Goal: Task Accomplishment & Management: Complete application form

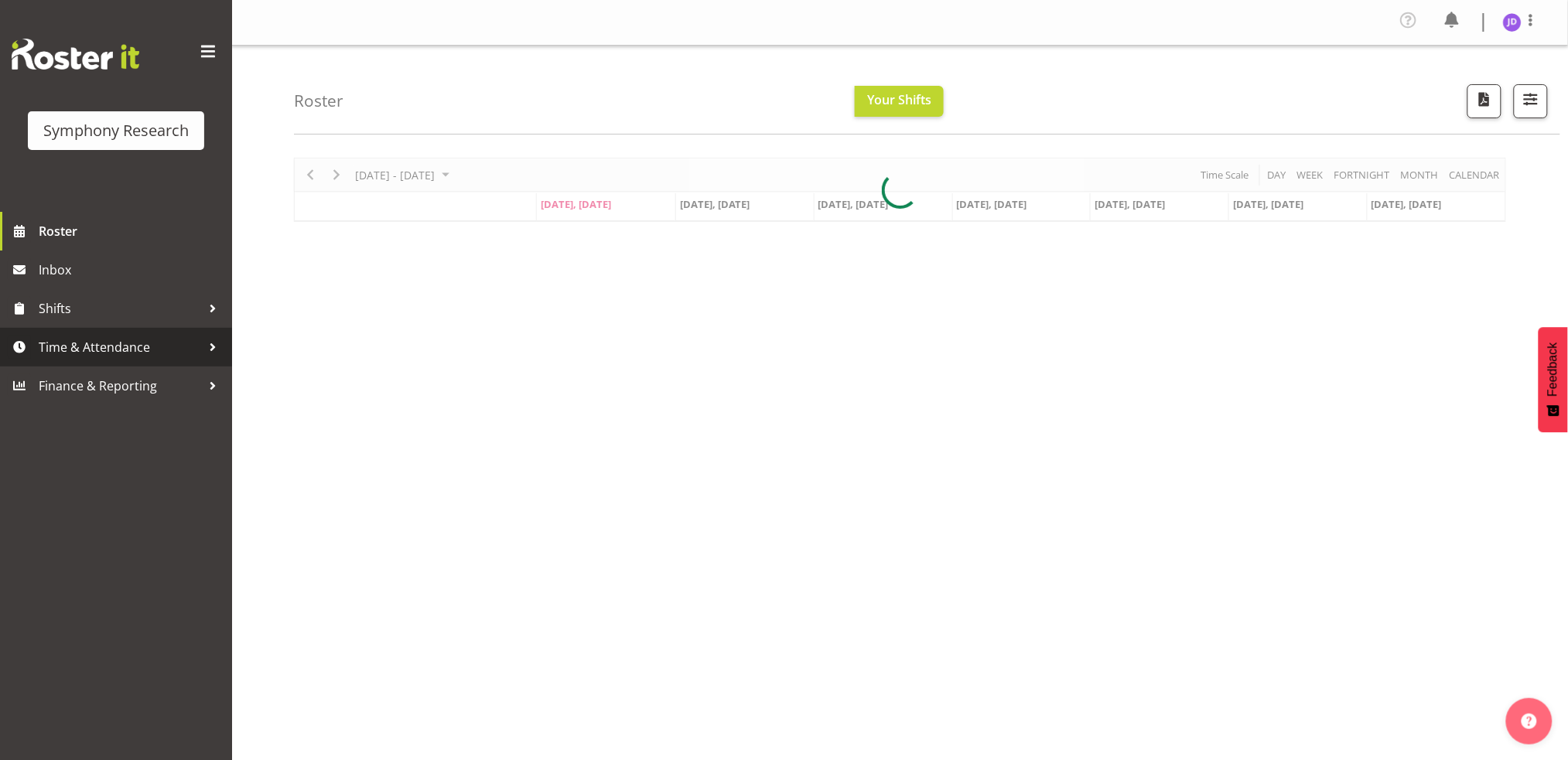
click at [117, 344] on span "Time & Attendance" at bounding box center [119, 347] width 162 height 23
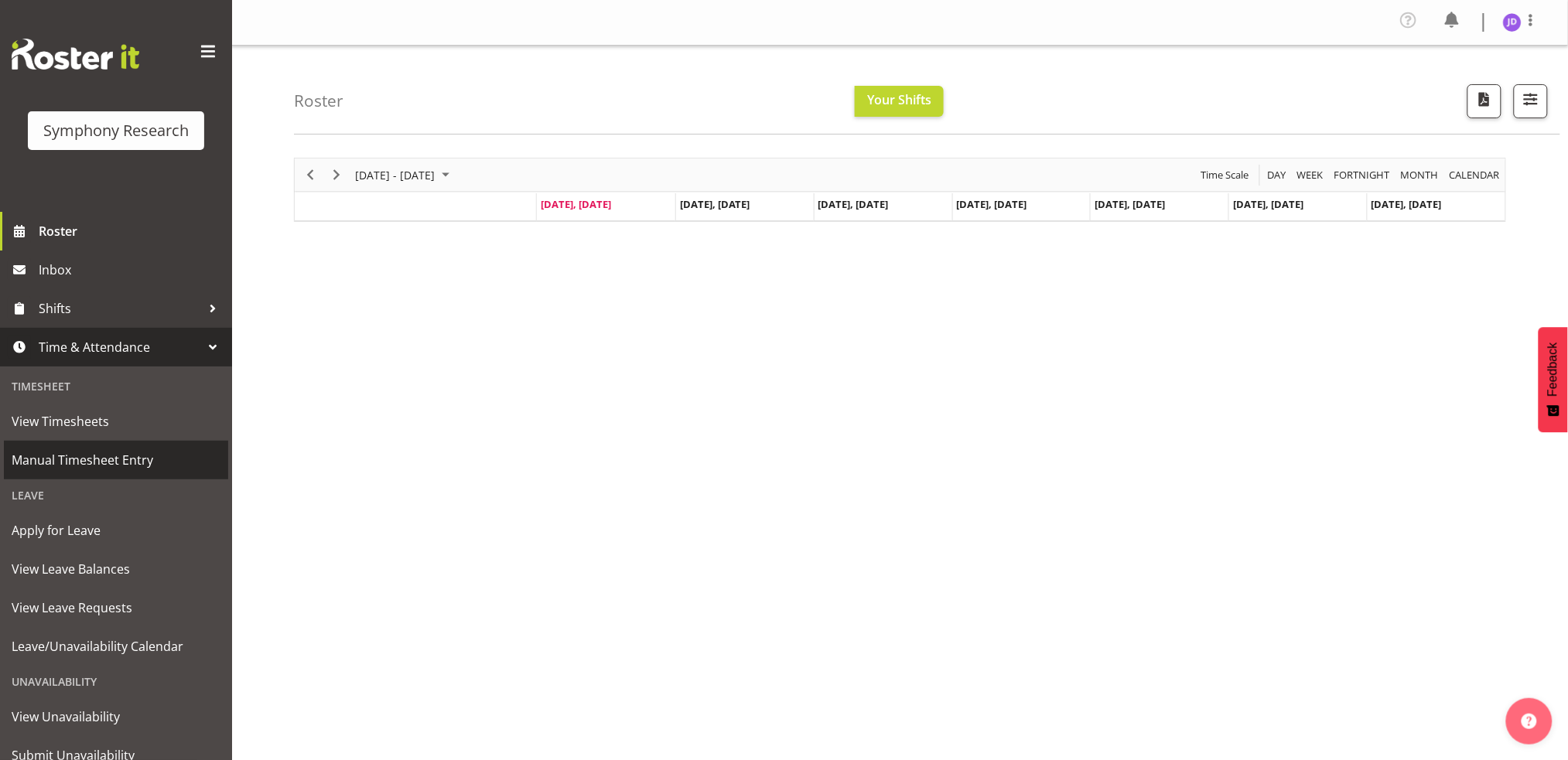
click at [105, 465] on span "Manual Timesheet Entry" at bounding box center [116, 460] width 209 height 23
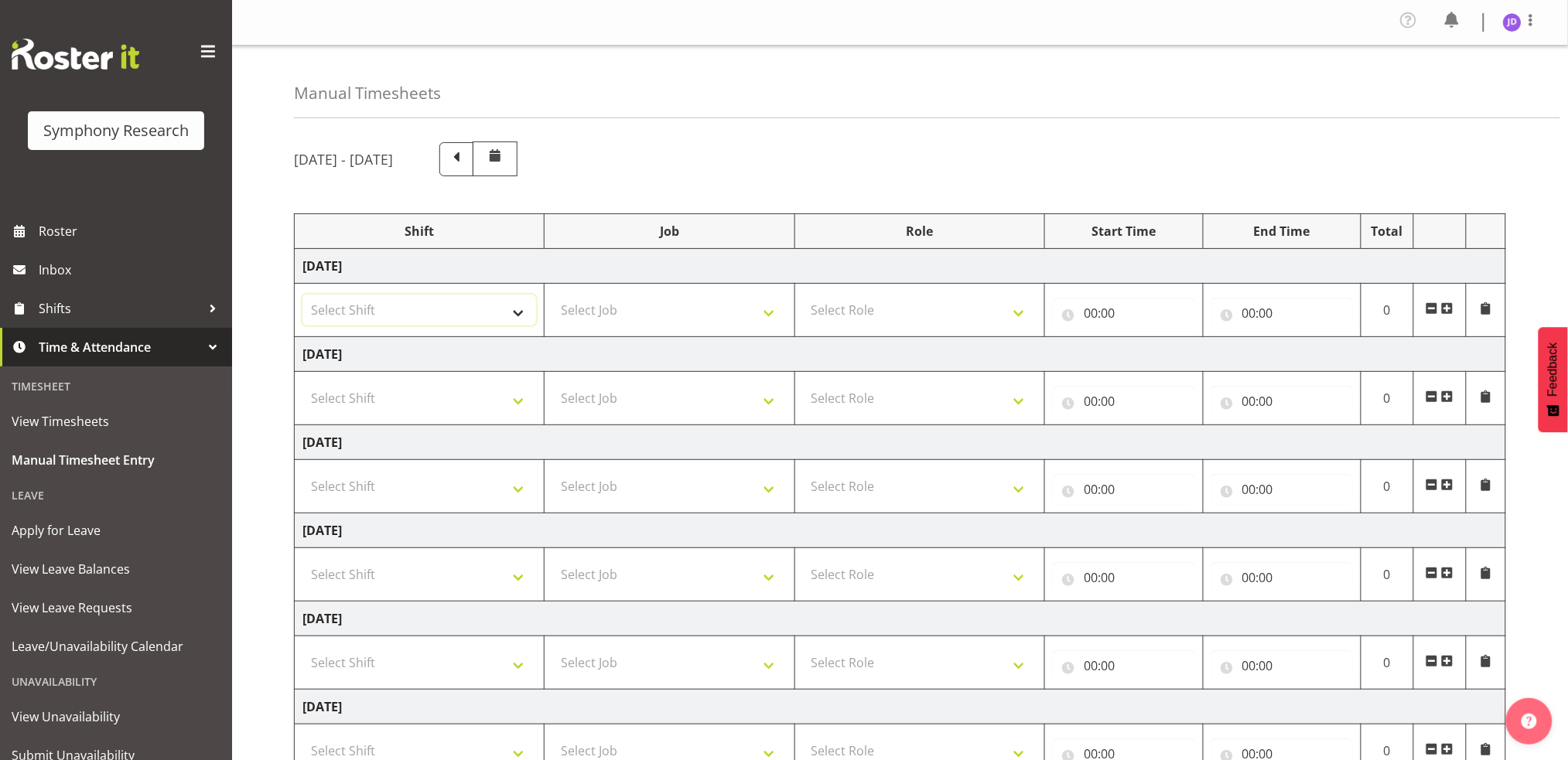
click at [514, 315] on select "Select Shift !!Weekend Residential (Roster IT Shift Label) *Business 9/10am ~ 4…" at bounding box center [418, 311] width 234 height 31
select select "26078"
click at [302, 295] on select "Select Shift !!Weekend Residential (Roster IT Shift Label) *Business 9/10am ~ 4…" at bounding box center [418, 311] width 234 height 31
click at [771, 314] on select "Select Job 550060 IF Admin 553492 World Poll Aus Wave 2 Main 2025 553493 World …" at bounding box center [669, 311] width 234 height 31
select select "10242"
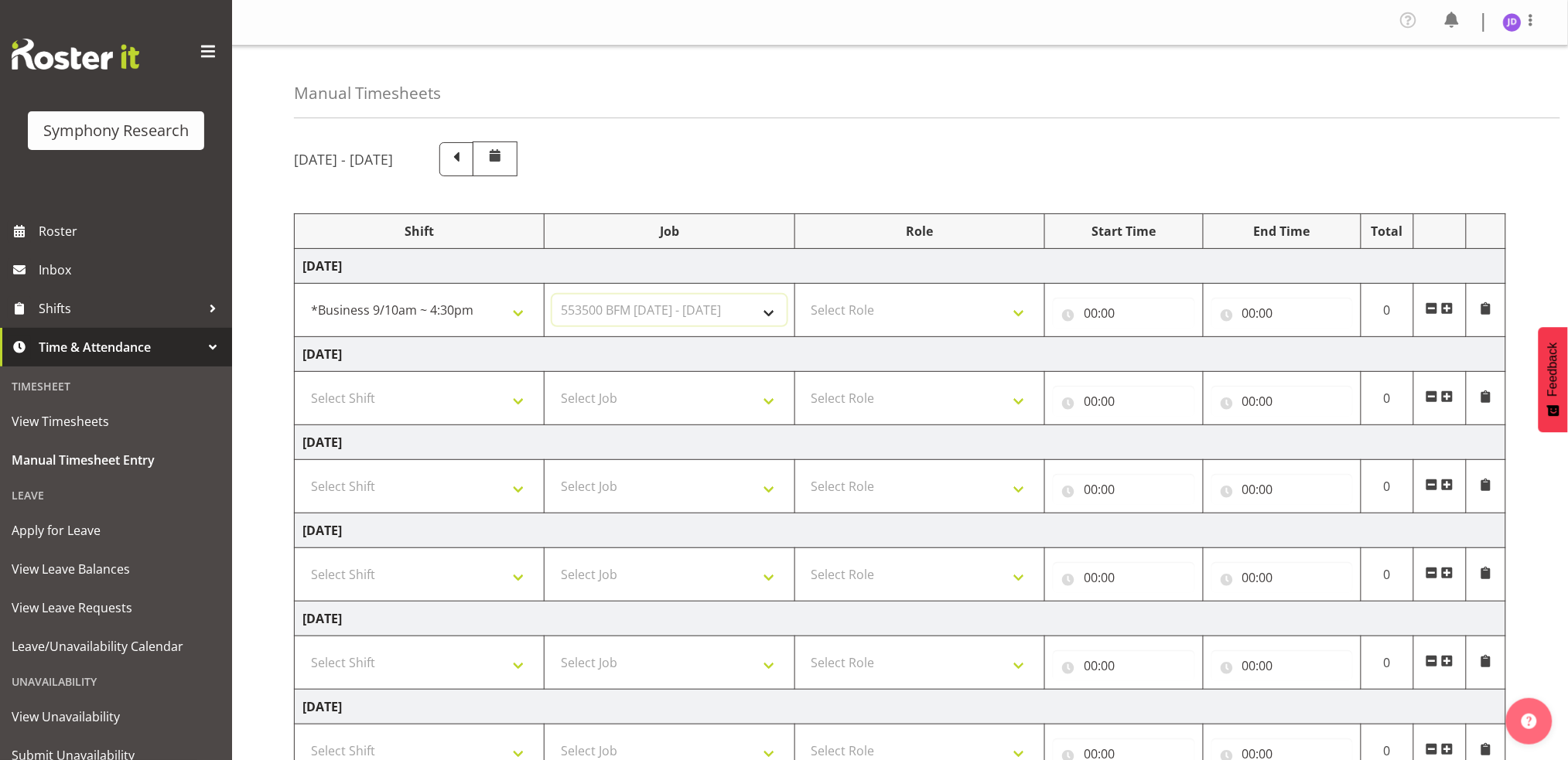
click at [552, 295] on select "Select Job 550060 IF Admin 553492 World Poll Aus Wave 2 Main 2025 553493 World …" at bounding box center [669, 311] width 234 height 31
click at [1027, 314] on select "Select Role Briefing Interviewing" at bounding box center [919, 311] width 234 height 31
select select "297"
click at [803, 295] on select "Select Role Briefing Interviewing" at bounding box center [919, 311] width 234 height 31
click at [1090, 313] on input "00:00" at bounding box center [1123, 314] width 142 height 31
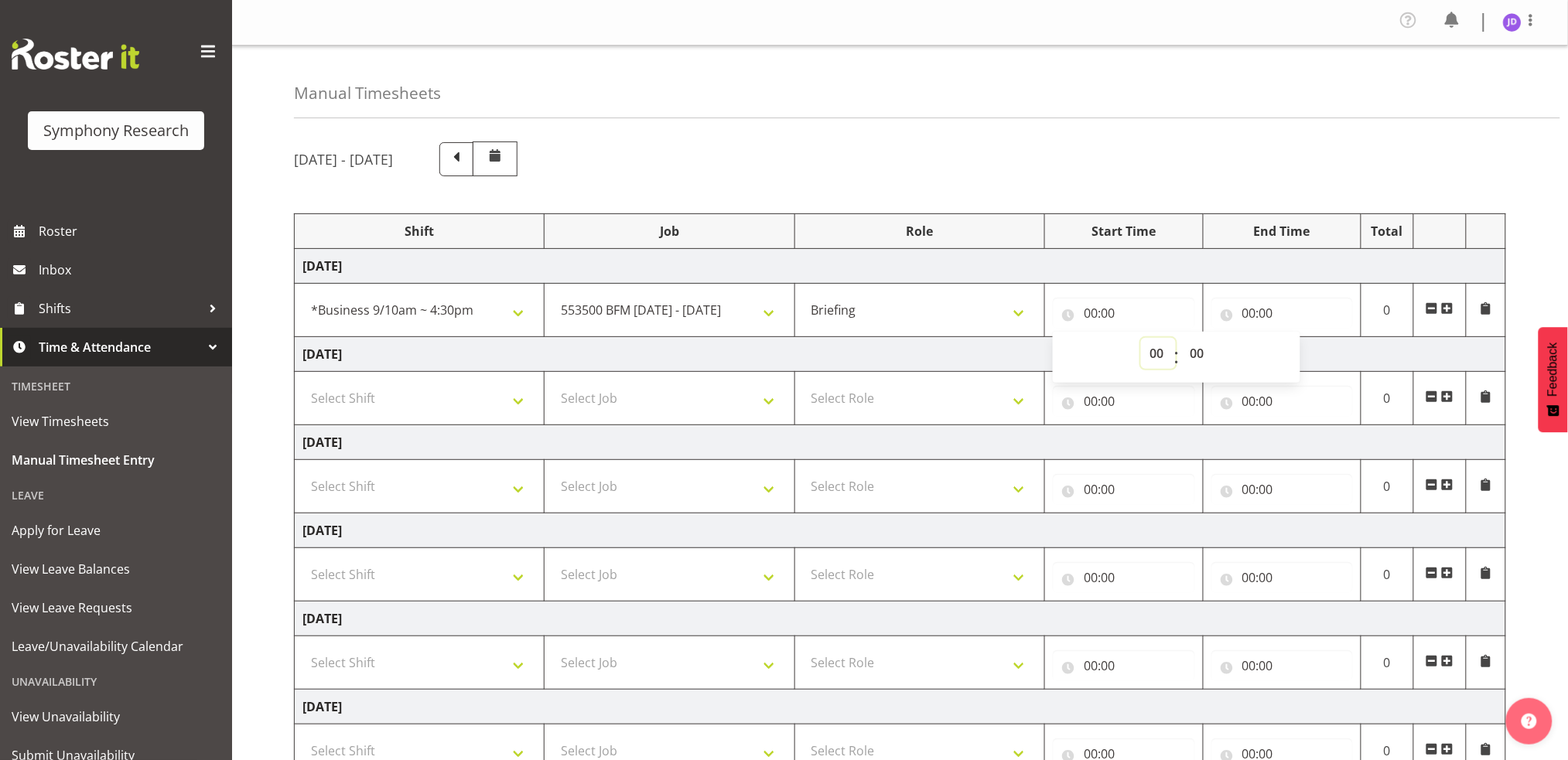
click at [1157, 349] on select "00 01 02 03 04 05 06 07 08 09 10 11 12 13 14 15 16 17 18 19 20 21 22 23" at bounding box center [1158, 353] width 35 height 31
select select "8"
click at [1141, 338] on select "00 01 02 03 04 05 06 07 08 09 10 11 12 13 14 15 16 17 18 19 20 21 22 23" at bounding box center [1158, 353] width 35 height 31
type input "08:00"
click at [1196, 352] on select "00 01 02 03 04 05 06 07 08 09 10 11 12 13 14 15 16 17 18 19 20 21 22 23 24 25 2…" at bounding box center [1198, 353] width 35 height 31
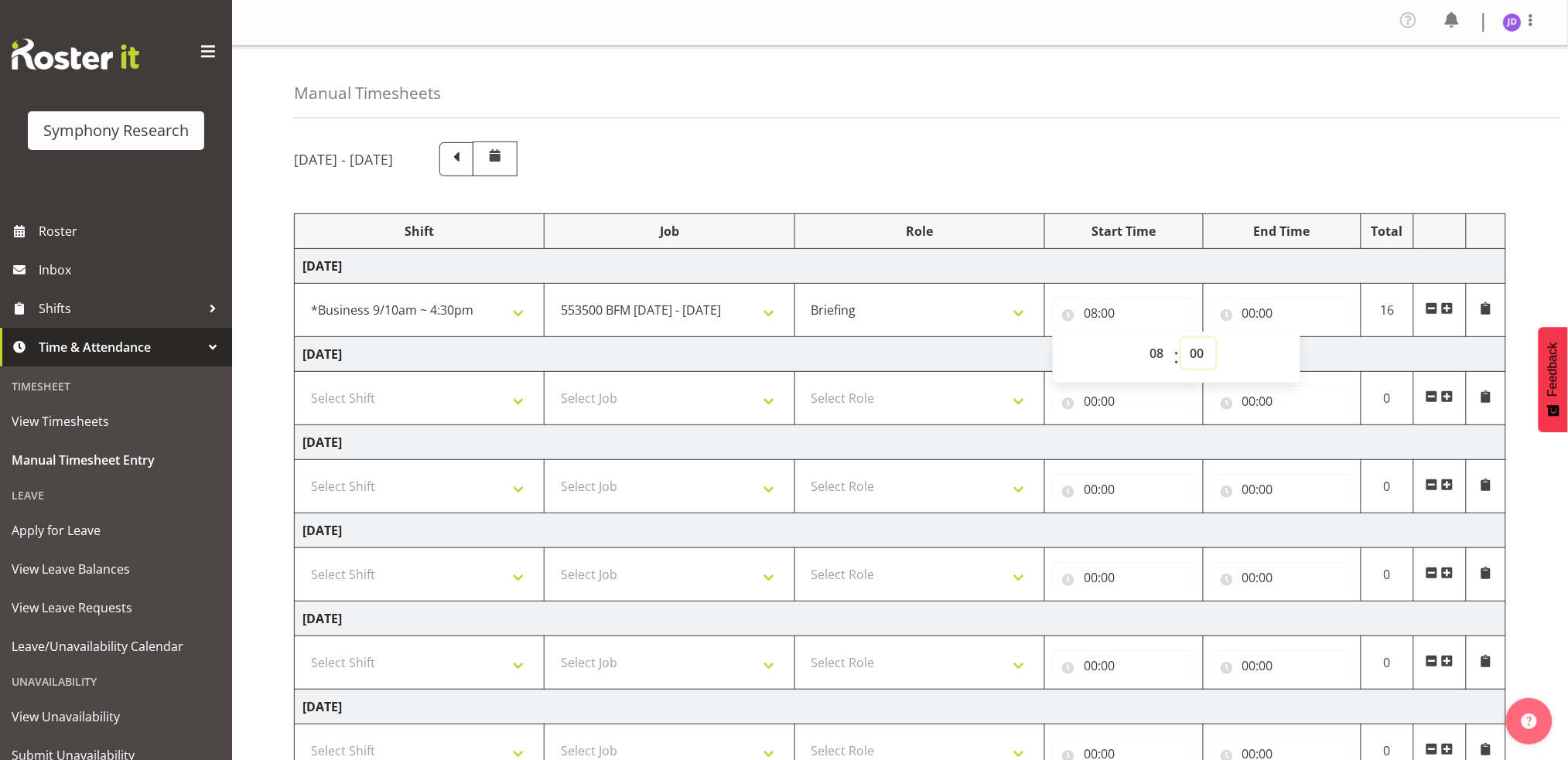
select select "27"
click at [1181, 338] on select "00 01 02 03 04 05 06 07 08 09 10 11 12 13 14 15 16 17 18 19 20 21 22 23 24 25 2…" at bounding box center [1198, 353] width 35 height 31
type input "08:27"
click at [1250, 313] on input "00:00" at bounding box center [1283, 314] width 142 height 31
click at [1314, 351] on select "00 01 02 03 04 05 06 07 08 09 10 11 12 13 14 15 16 17 18 19 20 21 22 23" at bounding box center [1317, 353] width 35 height 31
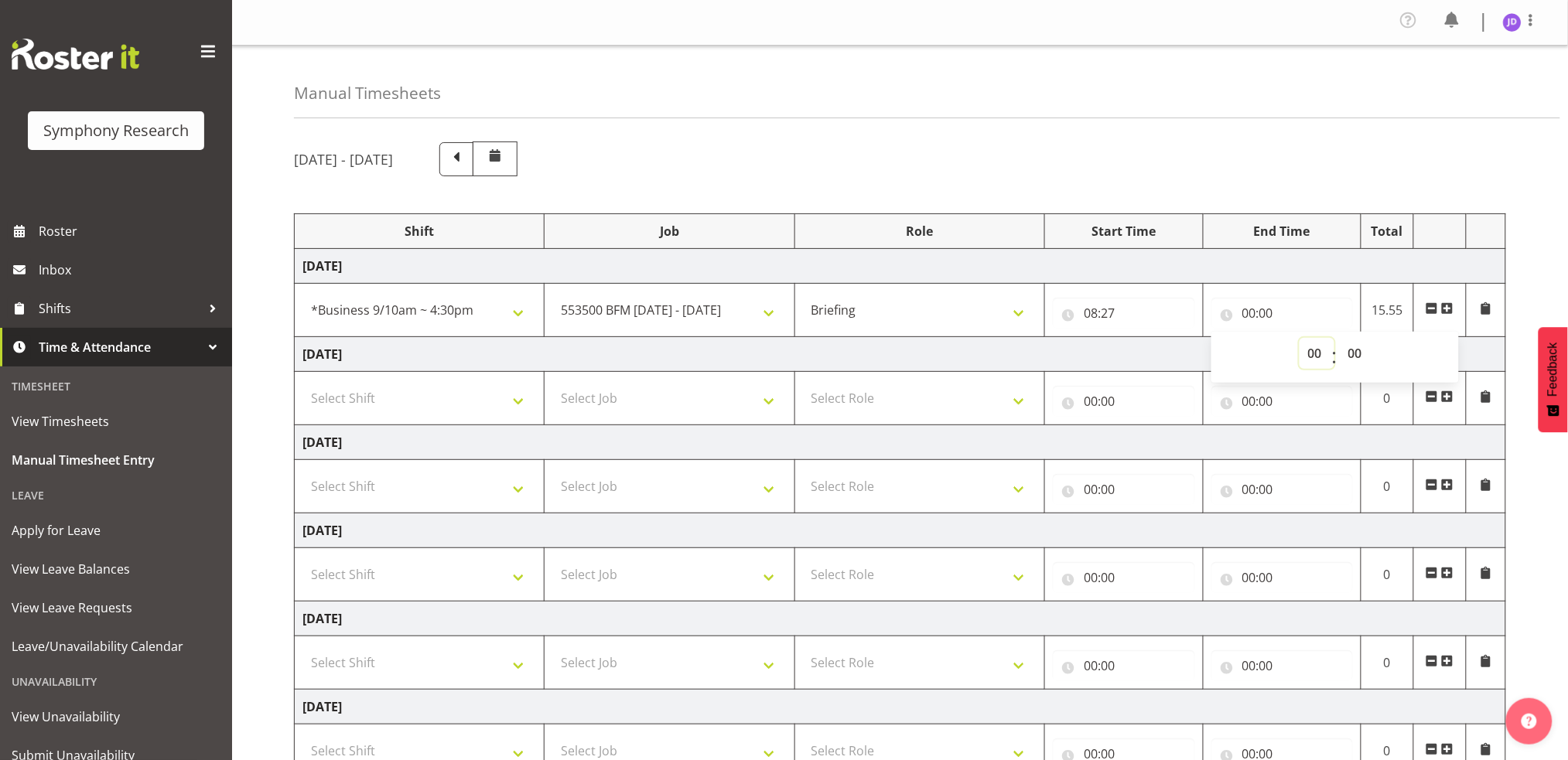
select select "8"
click at [1299, 338] on select "00 01 02 03 04 05 06 07 08 09 10 11 12 13 14 15 16 17 18 19 20 21 22 23" at bounding box center [1317, 353] width 35 height 31
type input "08:00"
click at [1353, 351] on select "00 01 02 03 04 05 06 07 08 09 10 11 12 13 14 15 16 17 18 19 20 21 22 23 24 25 2…" at bounding box center [1357, 353] width 35 height 31
select select "37"
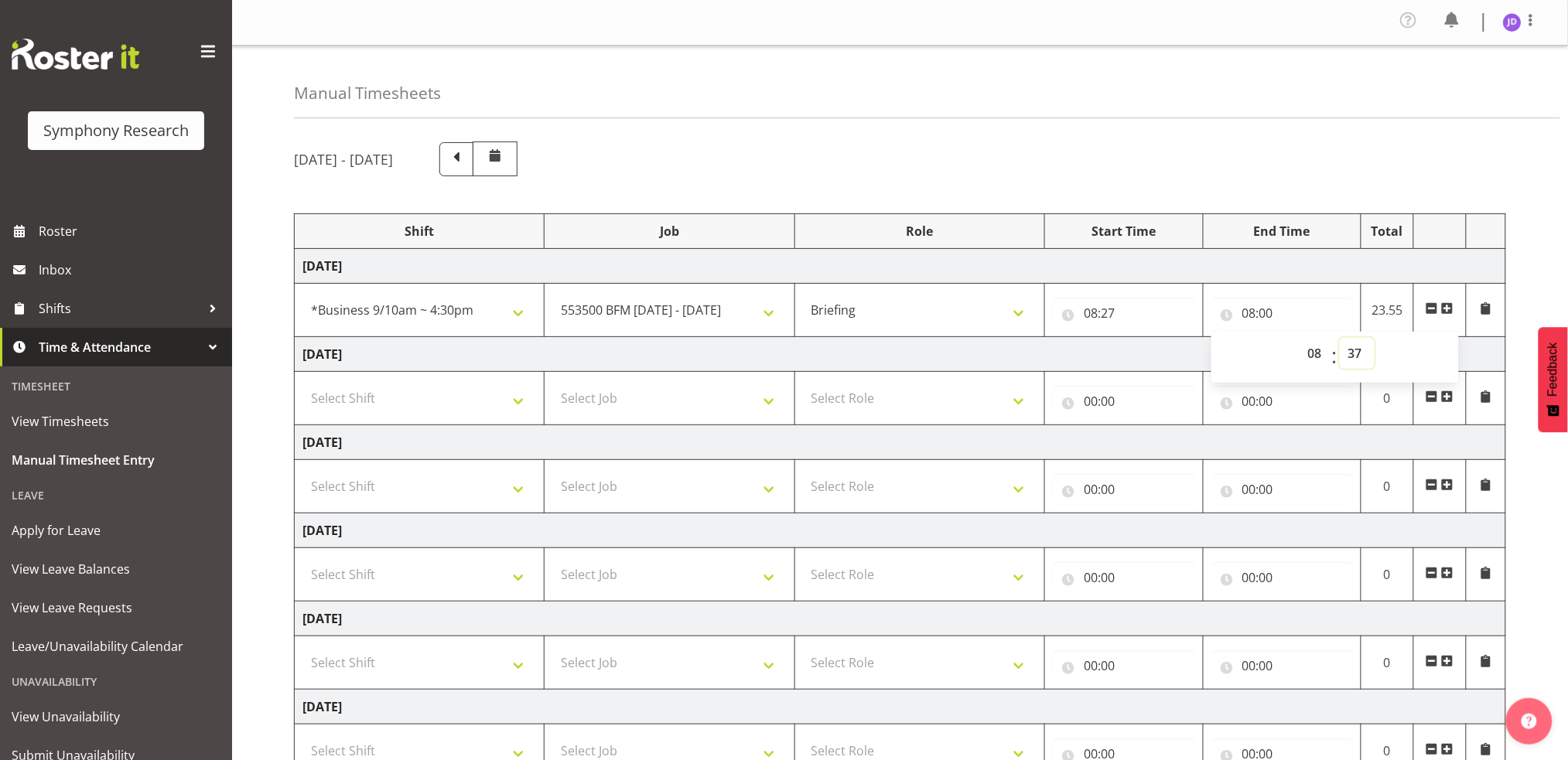
click at [1340, 338] on select "00 01 02 03 04 05 06 07 08 09 10 11 12 13 14 15 16 17 18 19 20 21 22 23 24 25 2…" at bounding box center [1357, 353] width 35 height 31
type input "08:37"
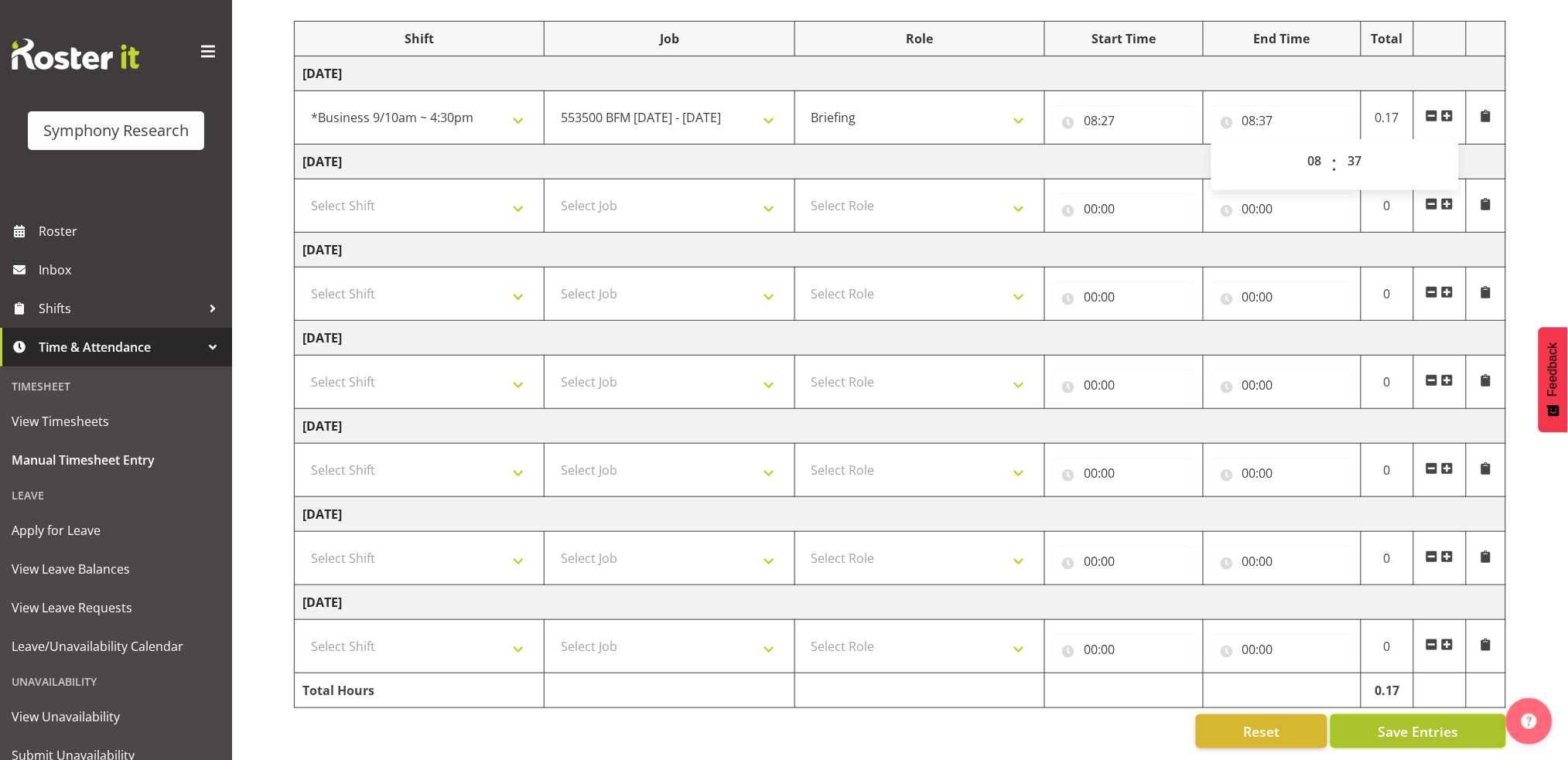
click at [1456, 721] on span "Save Entries" at bounding box center [1418, 731] width 81 height 20
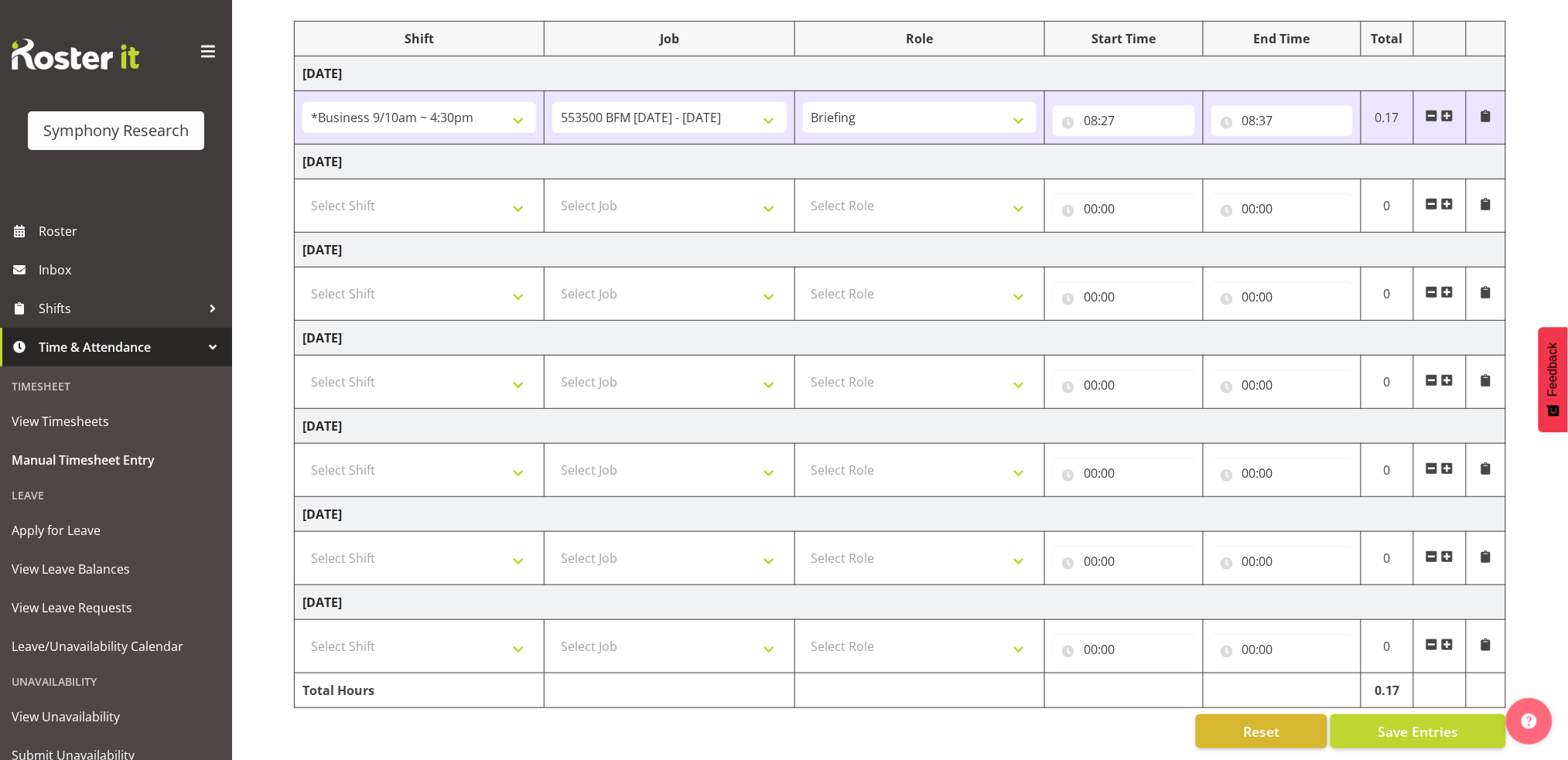
click at [1449, 110] on span at bounding box center [1447, 116] width 13 height 13
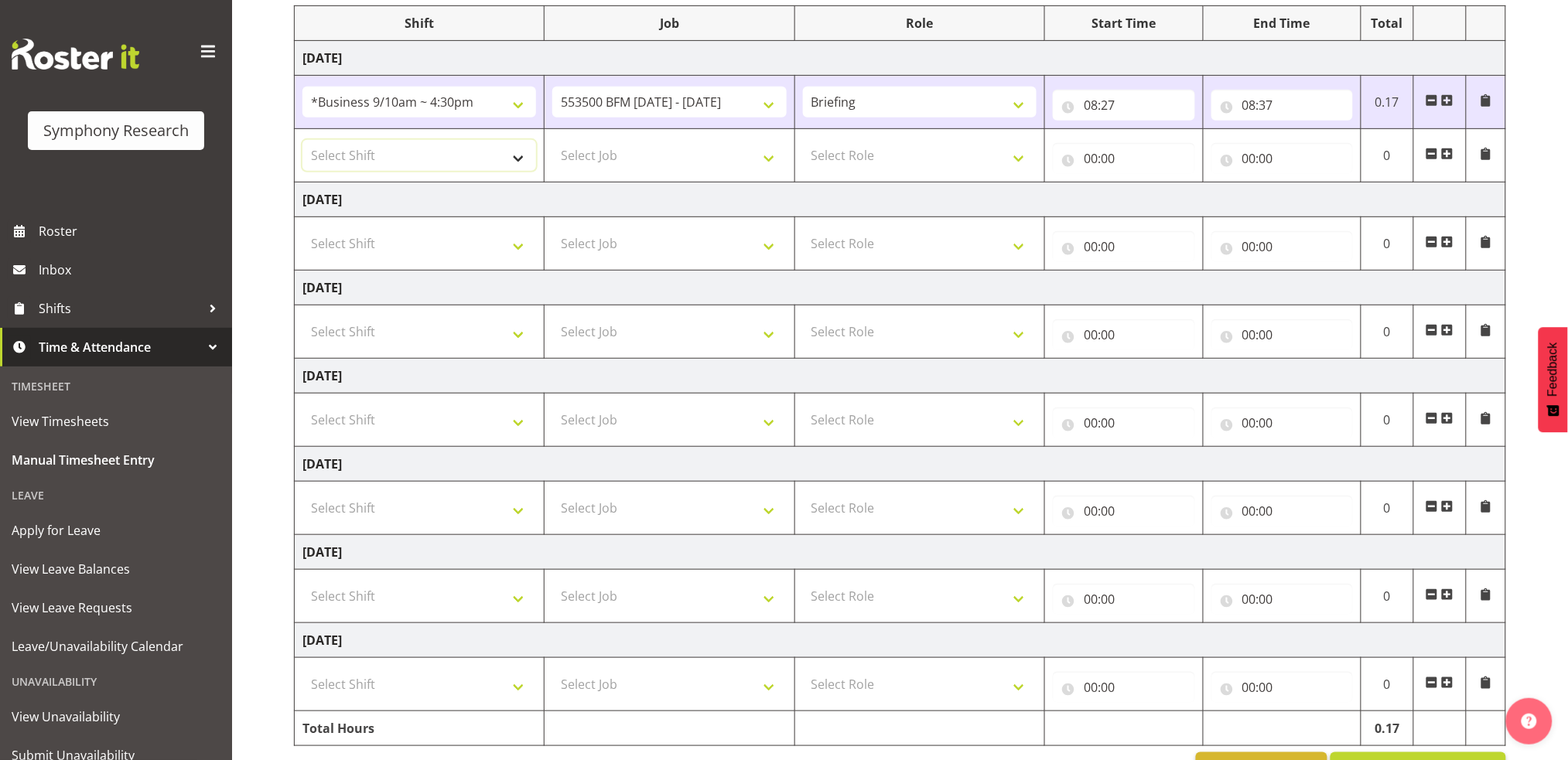
click at [519, 155] on select "Select Shift !!Weekend Residential (Roster IT Shift Label) *Business 9/10am ~ 4…" at bounding box center [418, 155] width 234 height 31
select select "26078"
click at [302, 140] on select "Select Shift !!Weekend Residential (Roster IT Shift Label) *Business 9/10am ~ 4…" at bounding box center [418, 155] width 234 height 31
click at [770, 159] on select "Select Job 550060 IF Admin 553492 World Poll Aus Wave 2 Main 2025 553493 World …" at bounding box center [669, 155] width 234 height 31
select select "10242"
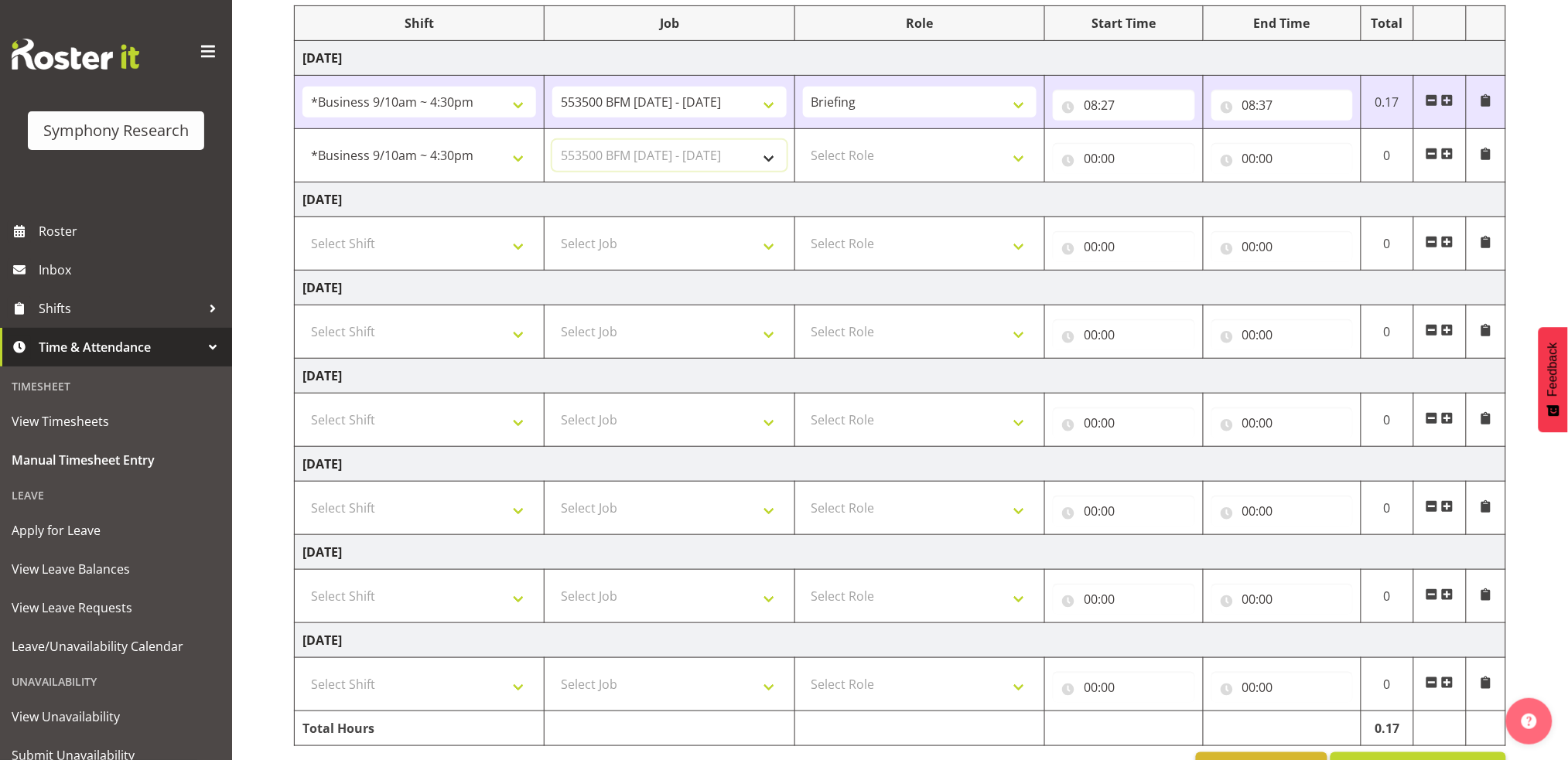
click at [552, 140] on select "Select Job 550060 IF Admin 553492 World Poll Aus Wave 2 Main 2025 553493 World …" at bounding box center [669, 155] width 234 height 31
click at [1018, 158] on select "Select Role Briefing Interviewing" at bounding box center [919, 155] width 234 height 31
select select "47"
click at [803, 140] on select "Select Role Briefing Interviewing" at bounding box center [919, 155] width 234 height 31
click at [1093, 158] on input "00:00" at bounding box center [1123, 158] width 142 height 31
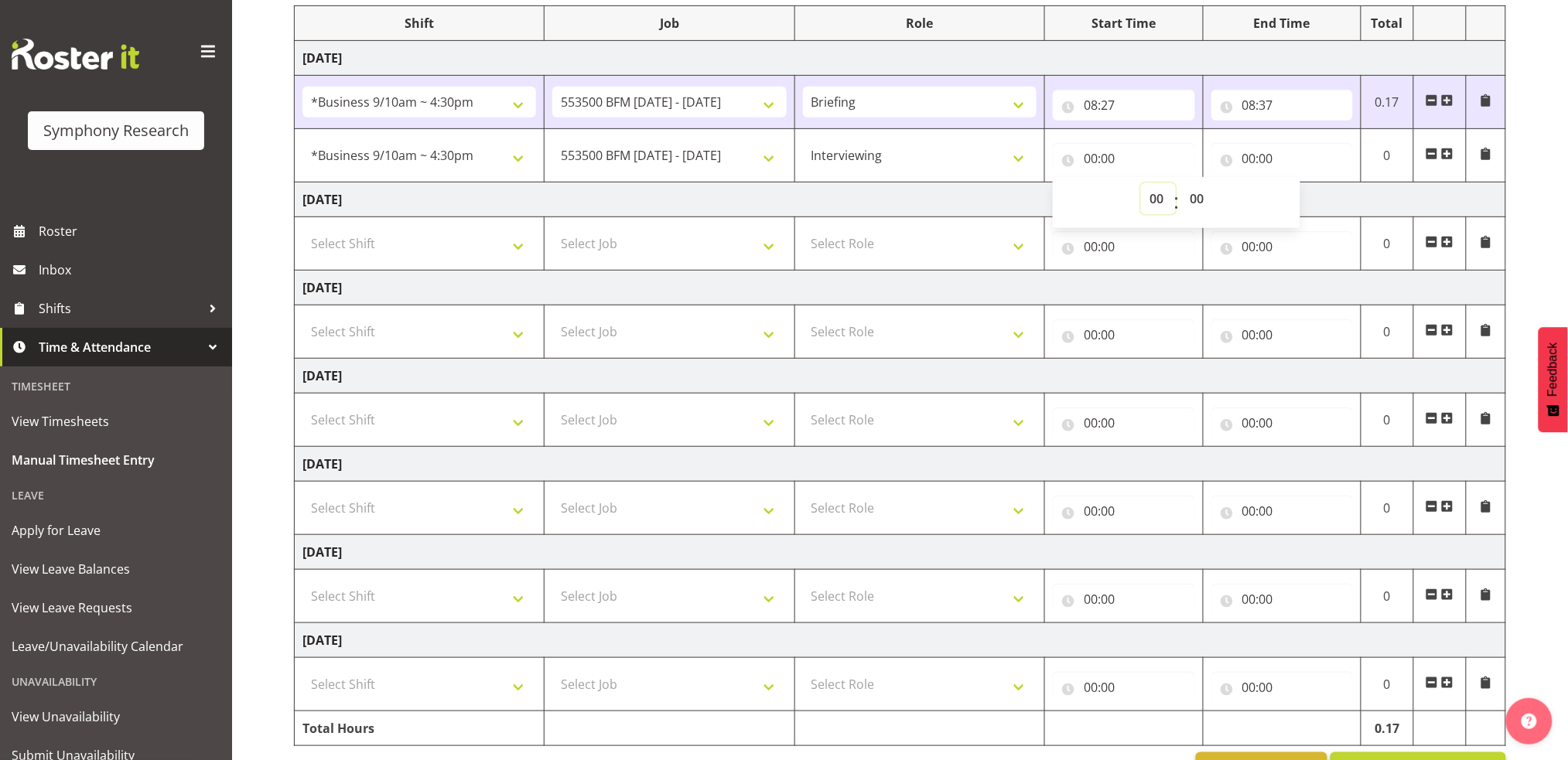
click at [1156, 192] on select "00 01 02 03 04 05 06 07 08 09 10 11 12 13 14 15 16 17 18 19 20 21 22 23" at bounding box center [1158, 199] width 35 height 31
select select "8"
click at [1141, 183] on select "00 01 02 03 04 05 06 07 08 09 10 11 12 13 14 15 16 17 18 19 20 21 22 23" at bounding box center [1158, 199] width 35 height 31
type input "08:00"
click at [1197, 195] on select "00 01 02 03 04 05 06 07 08 09 10 11 12 13 14 15 16 17 18 19 20 21 22 23 24 25 2…" at bounding box center [1198, 199] width 35 height 31
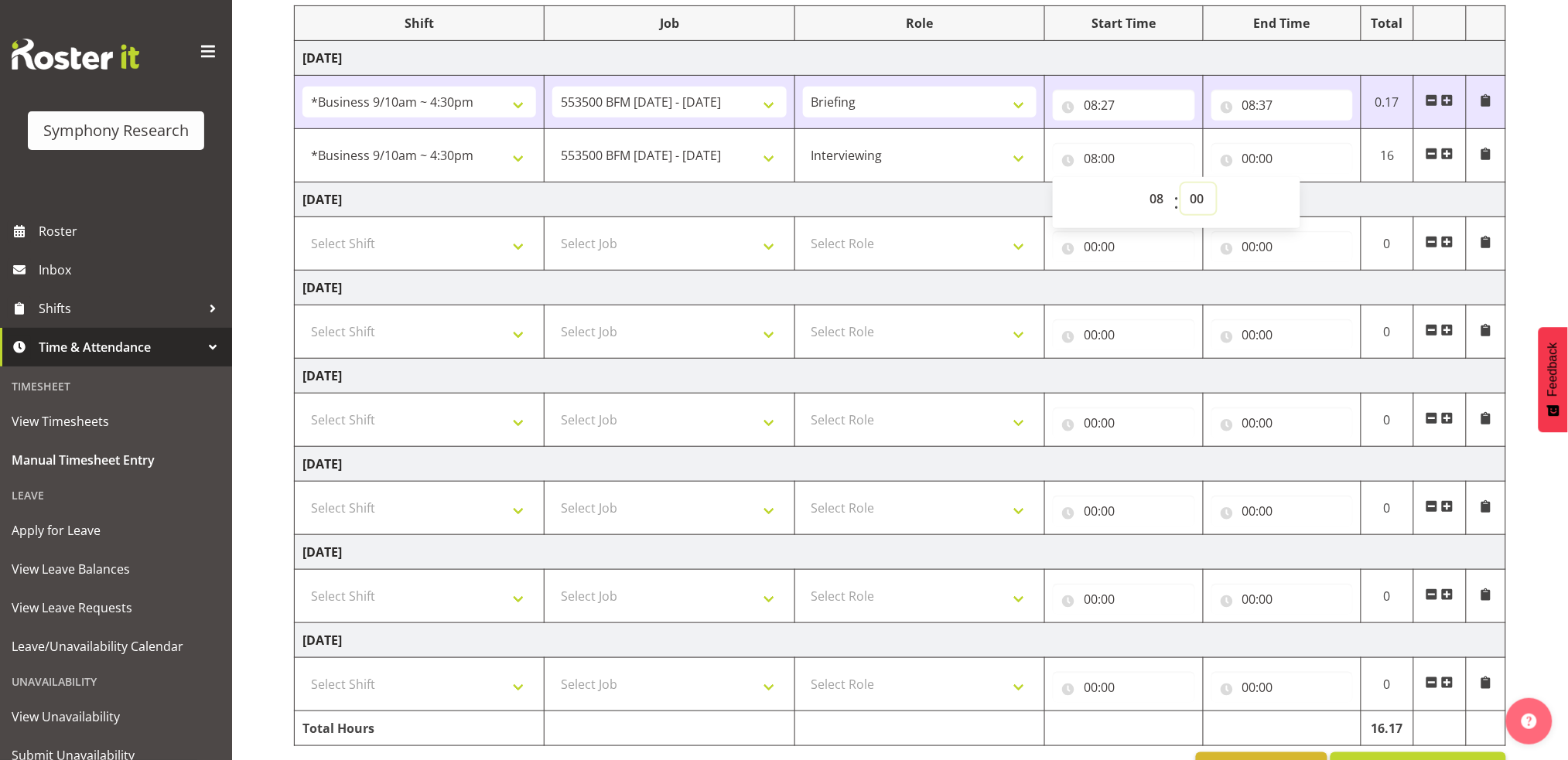
select select "37"
click at [1181, 183] on select "00 01 02 03 04 05 06 07 08 09 10 11 12 13 14 15 16 17 18 19 20 21 22 23 24 25 2…" at bounding box center [1198, 199] width 35 height 31
type input "08:37"
click at [1249, 156] on input "00:00" at bounding box center [1283, 158] width 142 height 31
click at [1314, 196] on select "00 01 02 03 04 05 06 07 08 09 10 11 12 13 14 15 16 17 18 19 20 21 22 23" at bounding box center [1317, 199] width 35 height 31
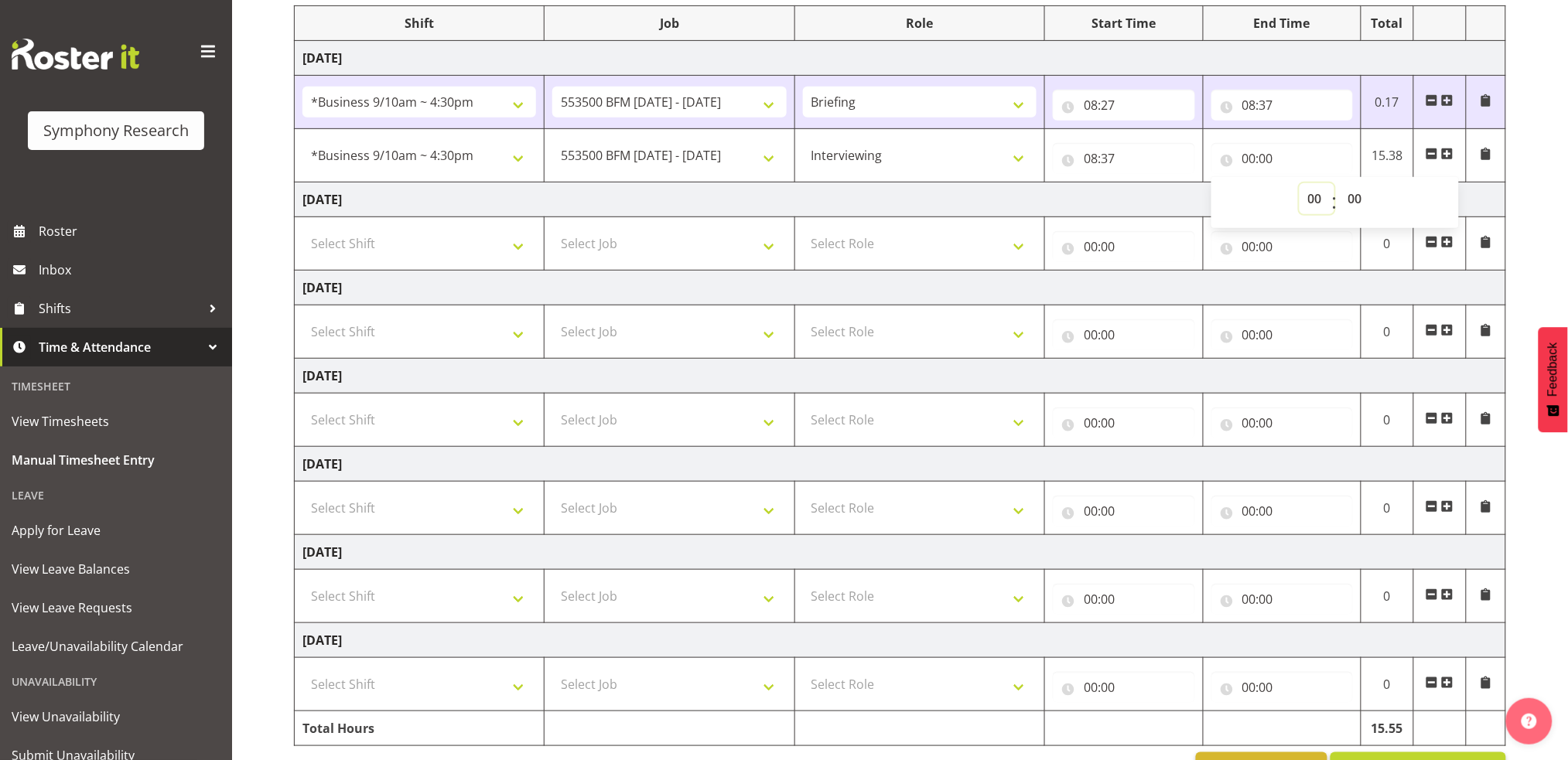
select select "12"
click at [1299, 183] on select "00 01 02 03 04 05 06 07 08 09 10 11 12 13 14 15 16 17 18 19 20 21 22 23" at bounding box center [1317, 199] width 35 height 31
type input "12:00"
click at [1357, 200] on select "00 01 02 03 04 05 06 07 08 09 10 11 12 13 14 15 16 17 18 19 20 21 22 23 24 25 2…" at bounding box center [1357, 199] width 35 height 31
select select "30"
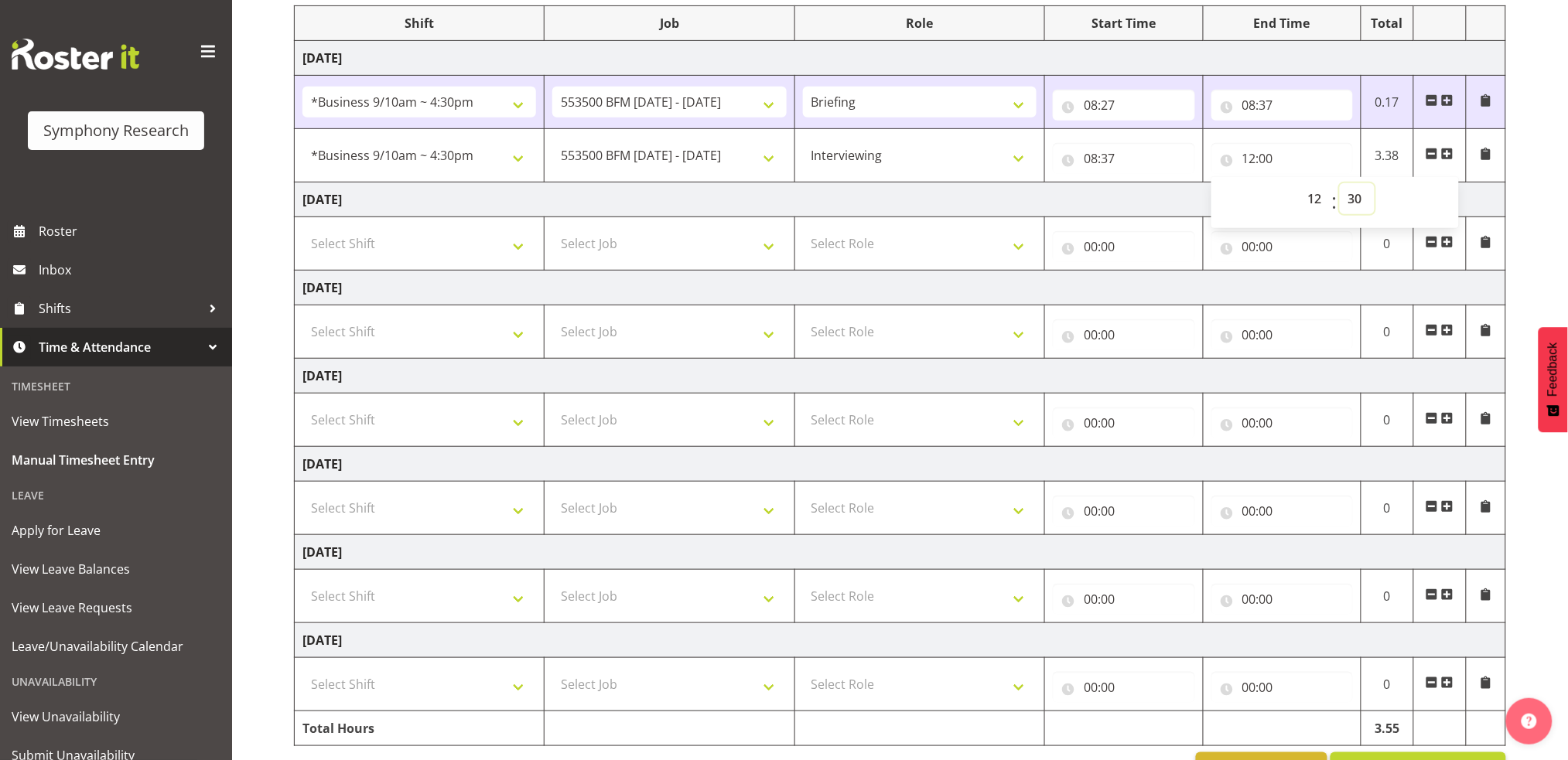
click at [1340, 183] on select "00 01 02 03 04 05 06 07 08 09 10 11 12 13 14 15 16 17 18 19 20 21 22 23 24 25 2…" at bounding box center [1357, 199] width 35 height 31
type input "12:30"
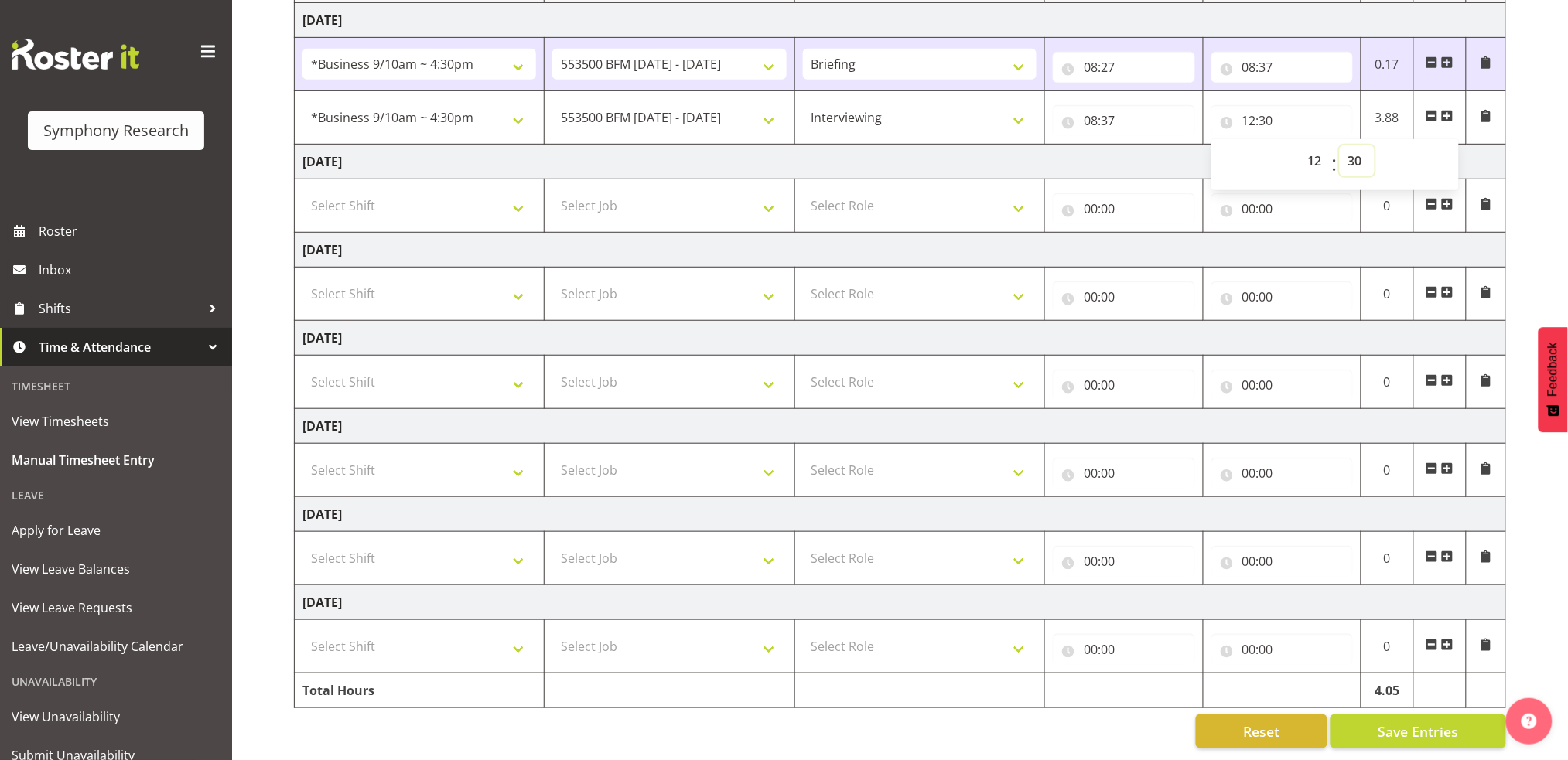
scroll to position [262, 0]
click at [1440, 721] on span "Save Entries" at bounding box center [1418, 731] width 81 height 20
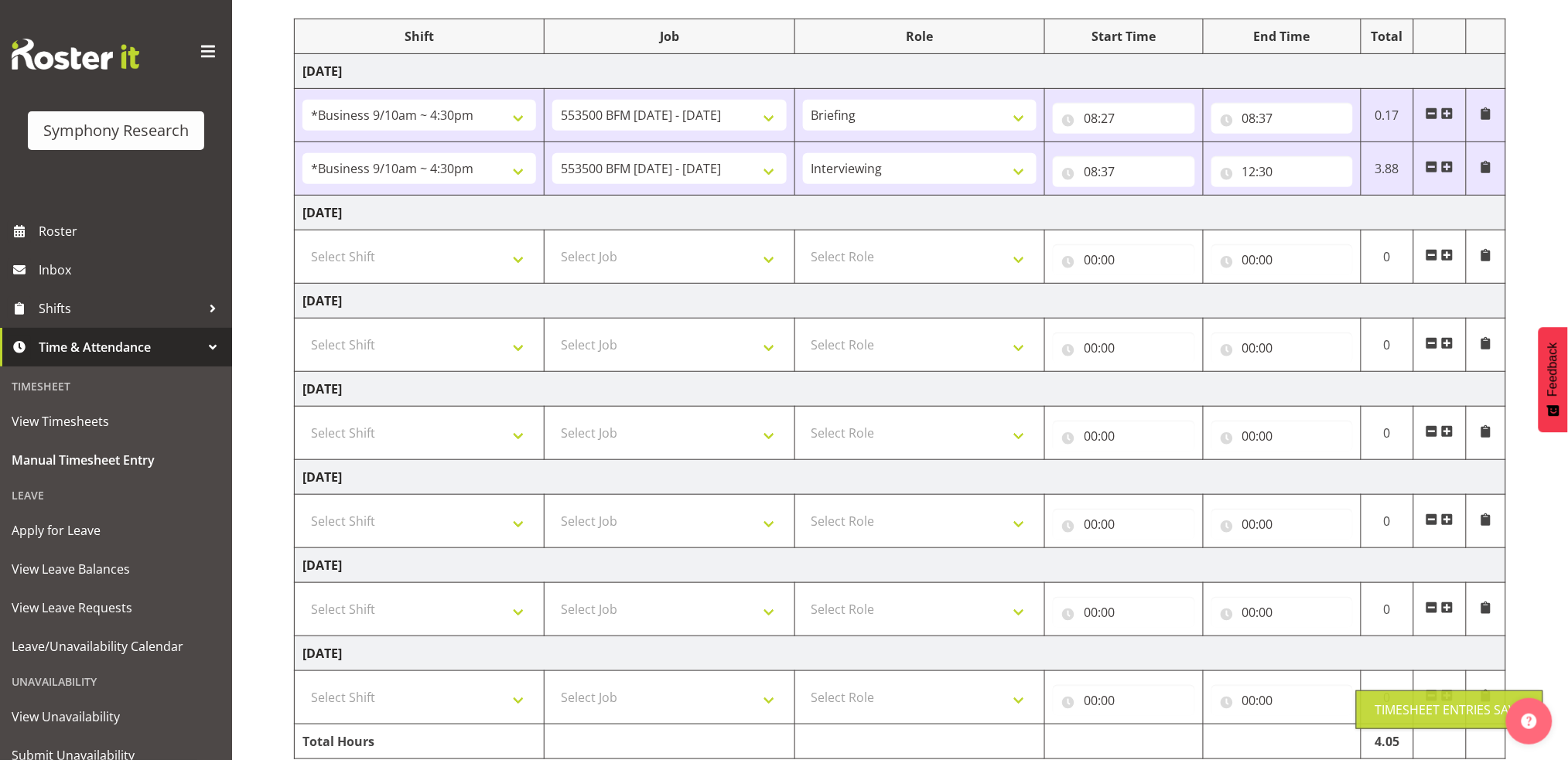
scroll to position [142, 0]
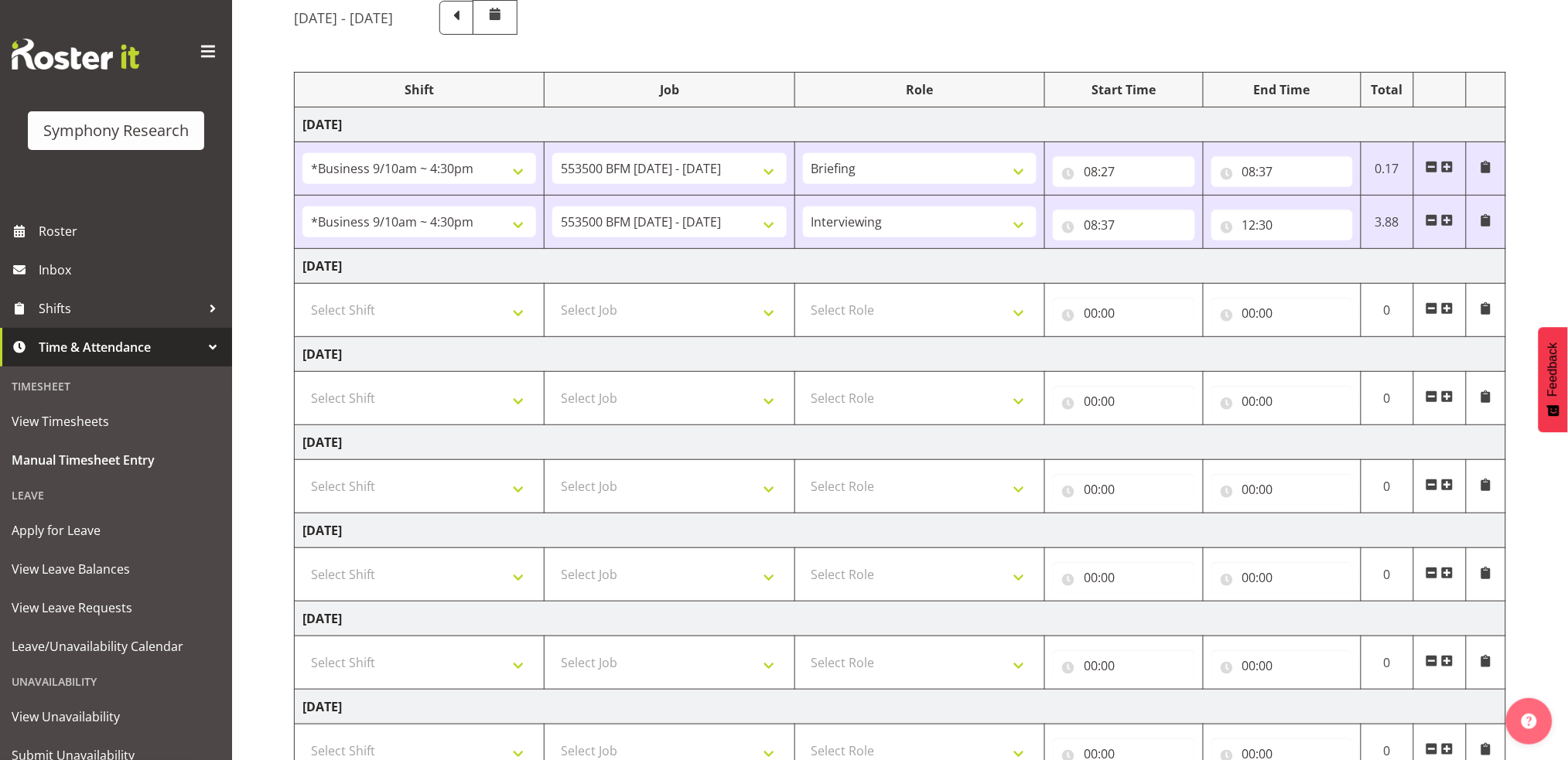
click at [1451, 223] on span at bounding box center [1447, 220] width 13 height 13
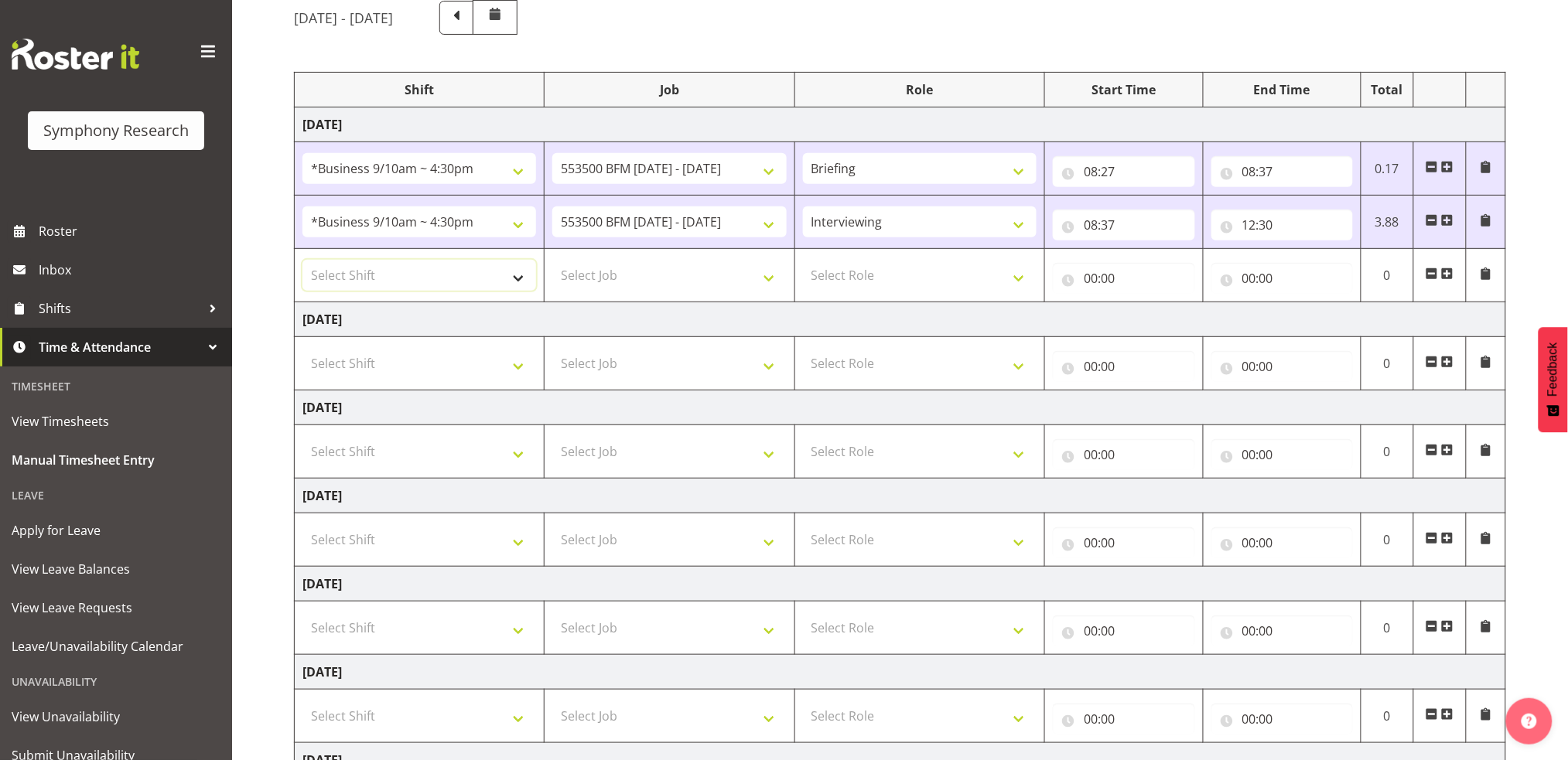
click at [520, 280] on select "Select Shift !!Weekend Residential (Roster IT Shift Label) *Business 9/10am ~ 4…" at bounding box center [418, 276] width 234 height 31
select select "26078"
click at [302, 260] on select "Select Shift !!Weekend Residential (Roster IT Shift Label) *Business 9/10am ~ 4…" at bounding box center [418, 276] width 234 height 31
click at [768, 278] on select "Select Job 550060 IF Admin 553492 World Poll Aus Wave 2 Main 2025 553493 World …" at bounding box center [669, 276] width 234 height 31
select select "10242"
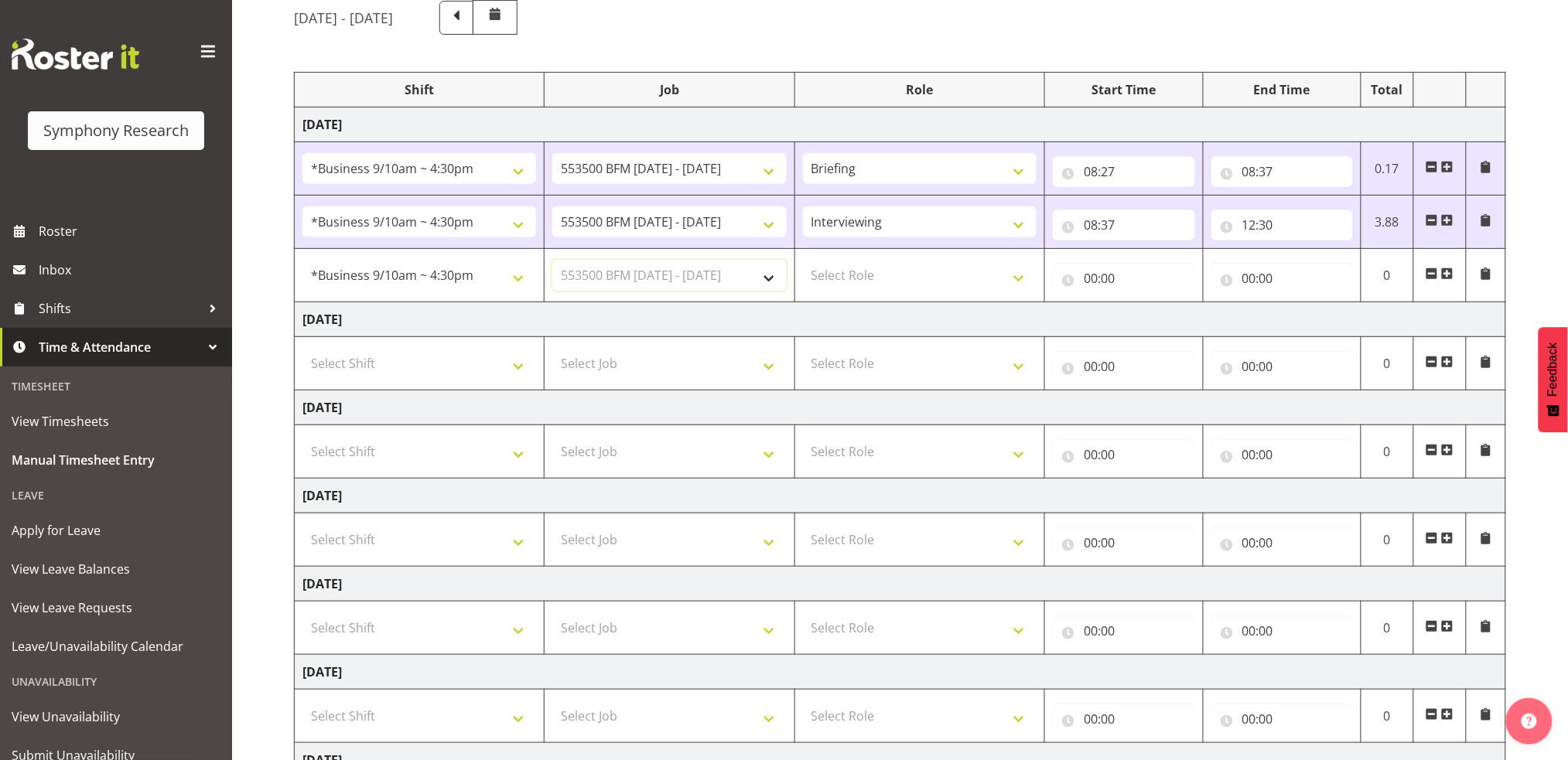
click at [552, 260] on select "Select Job 550060 IF Admin 553492 World Poll Aus Wave 2 Main 2025 553493 World …" at bounding box center [669, 276] width 234 height 31
click at [1018, 280] on select "Select Role Briefing Interviewing" at bounding box center [919, 276] width 234 height 31
select select "47"
click at [803, 260] on select "Select Role Briefing Interviewing" at bounding box center [919, 276] width 234 height 31
click at [1086, 277] on input "00:00" at bounding box center [1123, 279] width 142 height 31
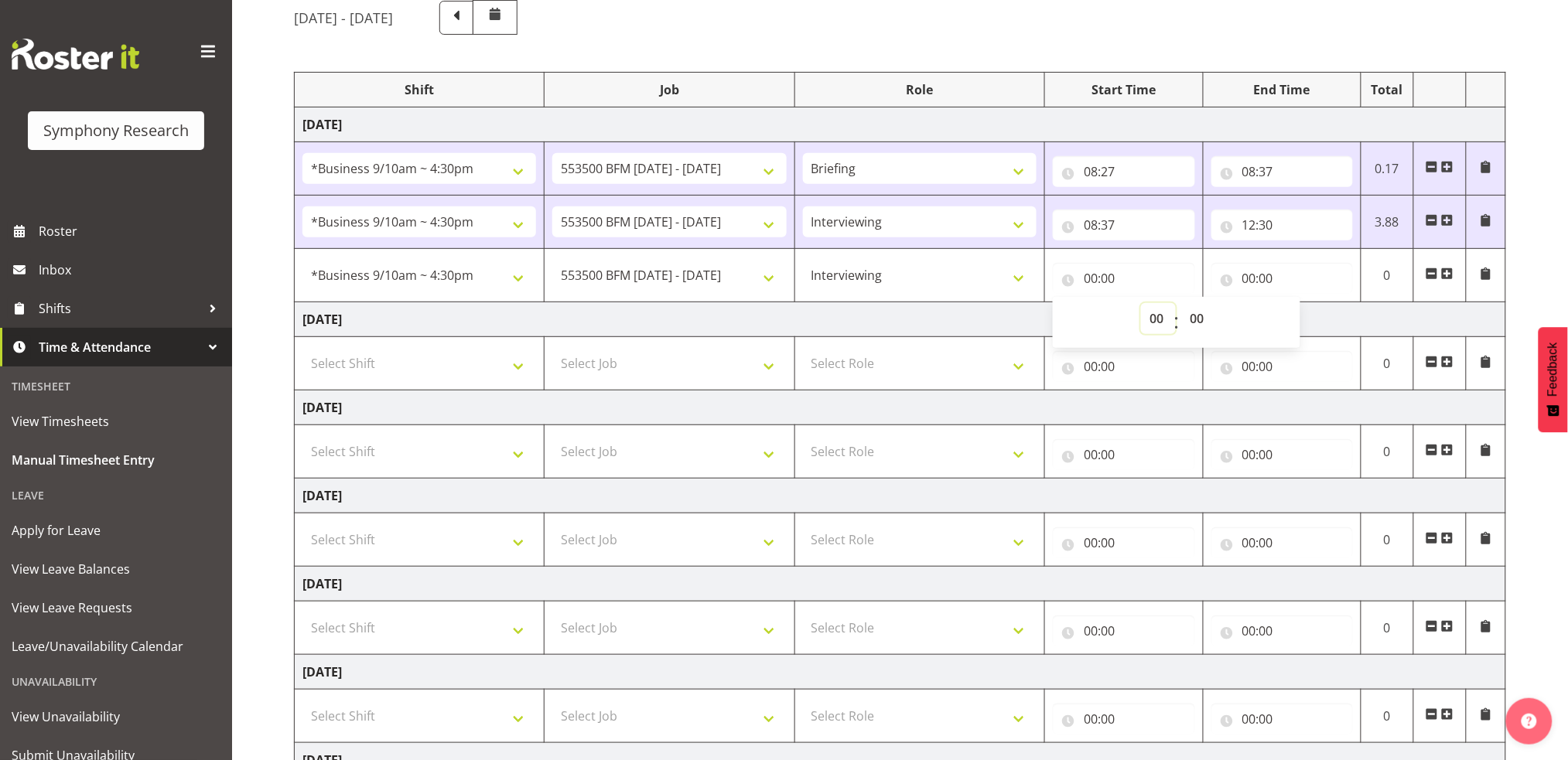
click at [1152, 314] on select "00 01 02 03 04 05 06 07 08 09 10 11 12 13 14 15 16 17 18 19 20 21 22 23" at bounding box center [1158, 318] width 35 height 31
select select "13"
click at [1141, 303] on select "00 01 02 03 04 05 06 07 08 09 10 11 12 13 14 15 16 17 18 19 20 21 22 23" at bounding box center [1158, 318] width 35 height 31
type input "13:00"
click at [1251, 279] on input "00:00" at bounding box center [1283, 279] width 142 height 31
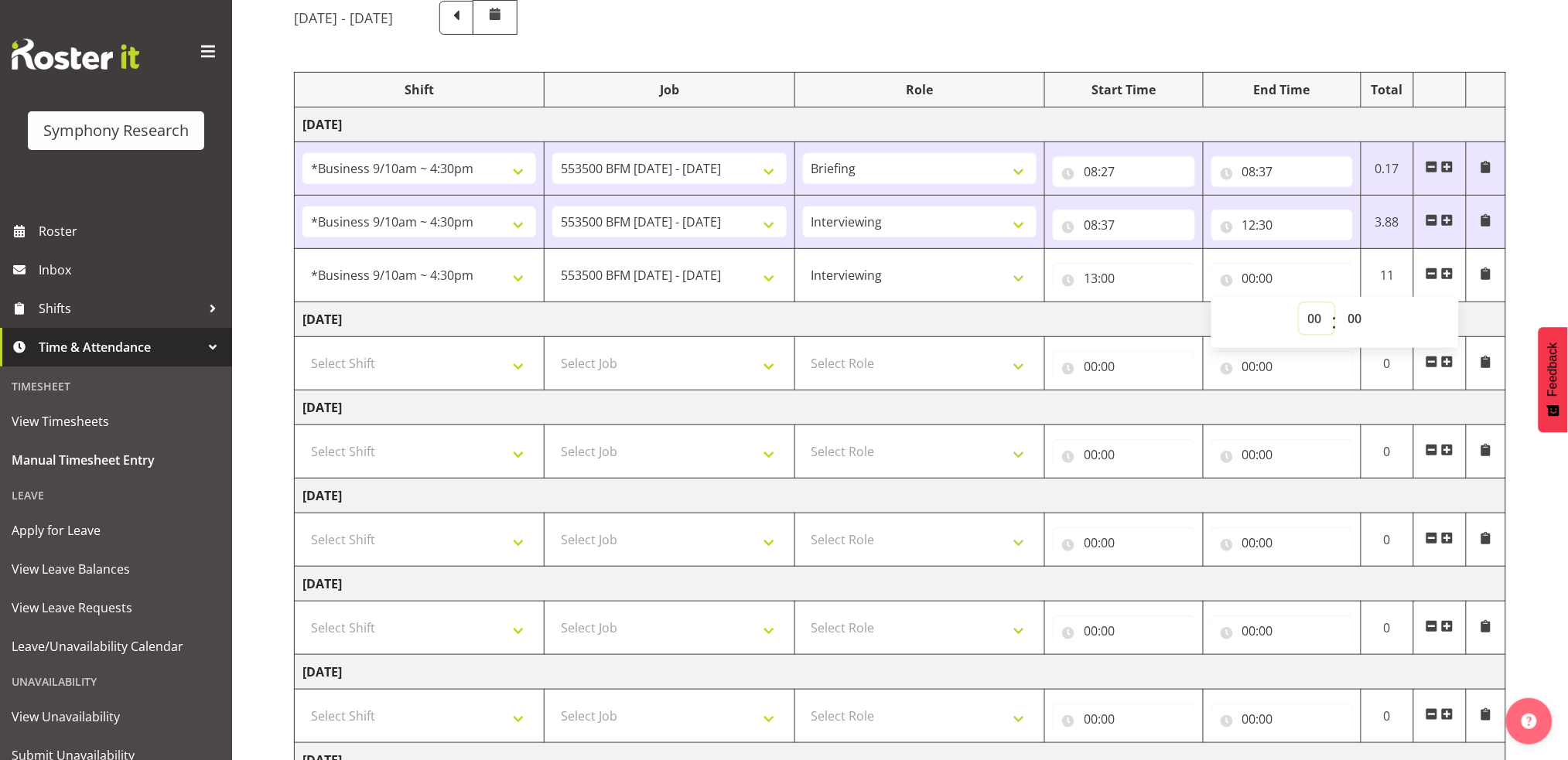
click at [1314, 314] on select "00 01 02 03 04 05 06 07 08 09 10 11 12 13 14 15 16 17 18 19 20 21 22 23" at bounding box center [1317, 318] width 35 height 31
select select "16"
click at [1299, 303] on select "00 01 02 03 04 05 06 07 08 09 10 11 12 13 14 15 16 17 18 19 20 21 22 23" at bounding box center [1317, 318] width 35 height 31
type input "16:00"
click at [1357, 321] on select "00 01 02 03 04 05 06 07 08 09 10 11 12 13 14 15 16 17 18 19 20 21 22 23 24 25 2…" at bounding box center [1357, 318] width 35 height 31
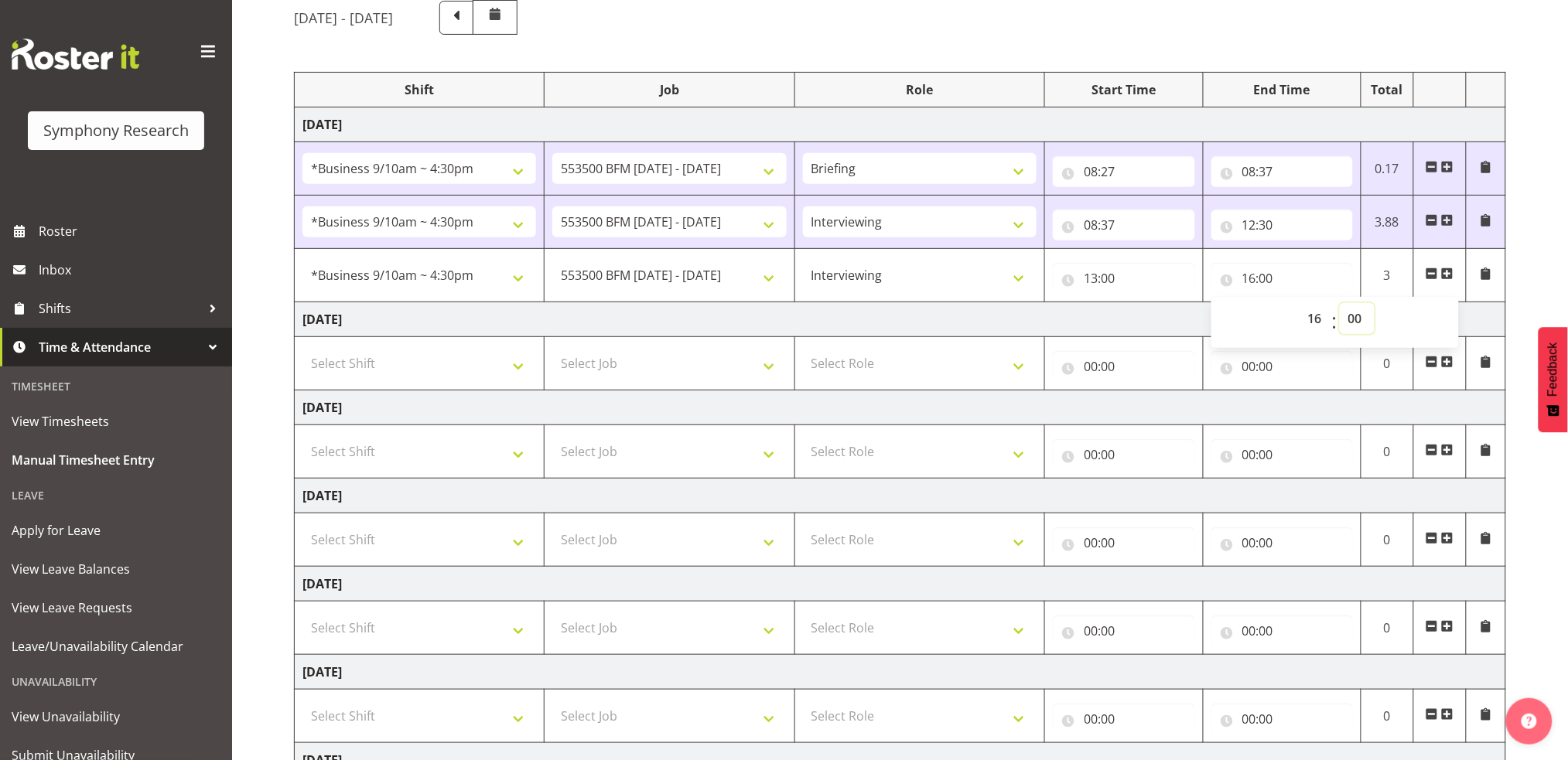
select select "30"
click at [1340, 303] on select "00 01 02 03 04 05 06 07 08 09 10 11 12 13 14 15 16 17 18 19 20 21 22 23 24 25 2…" at bounding box center [1357, 318] width 35 height 31
type input "16:30"
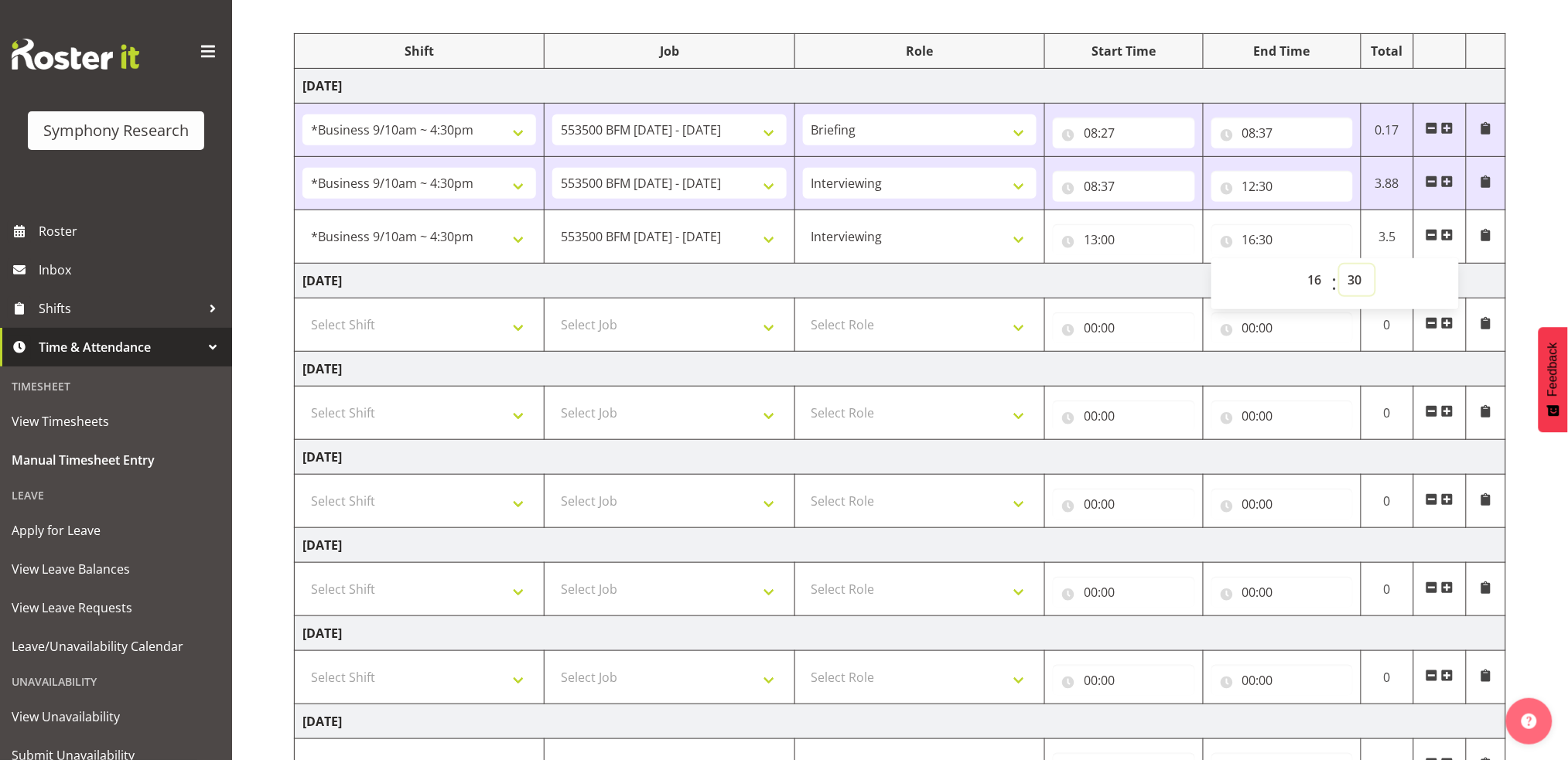
scroll to position [315, 0]
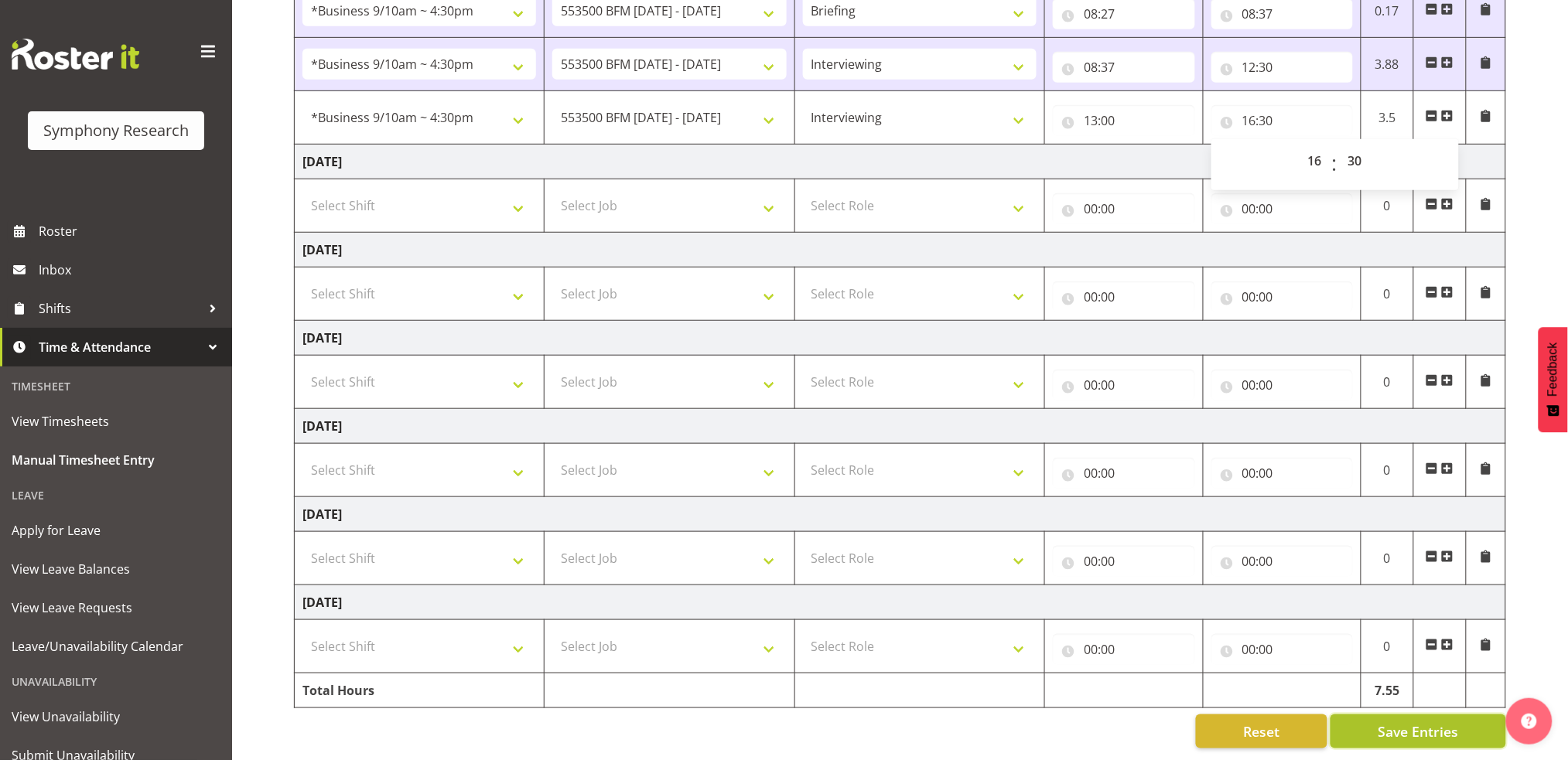
click at [1432, 724] on span "Save Entries" at bounding box center [1418, 731] width 81 height 20
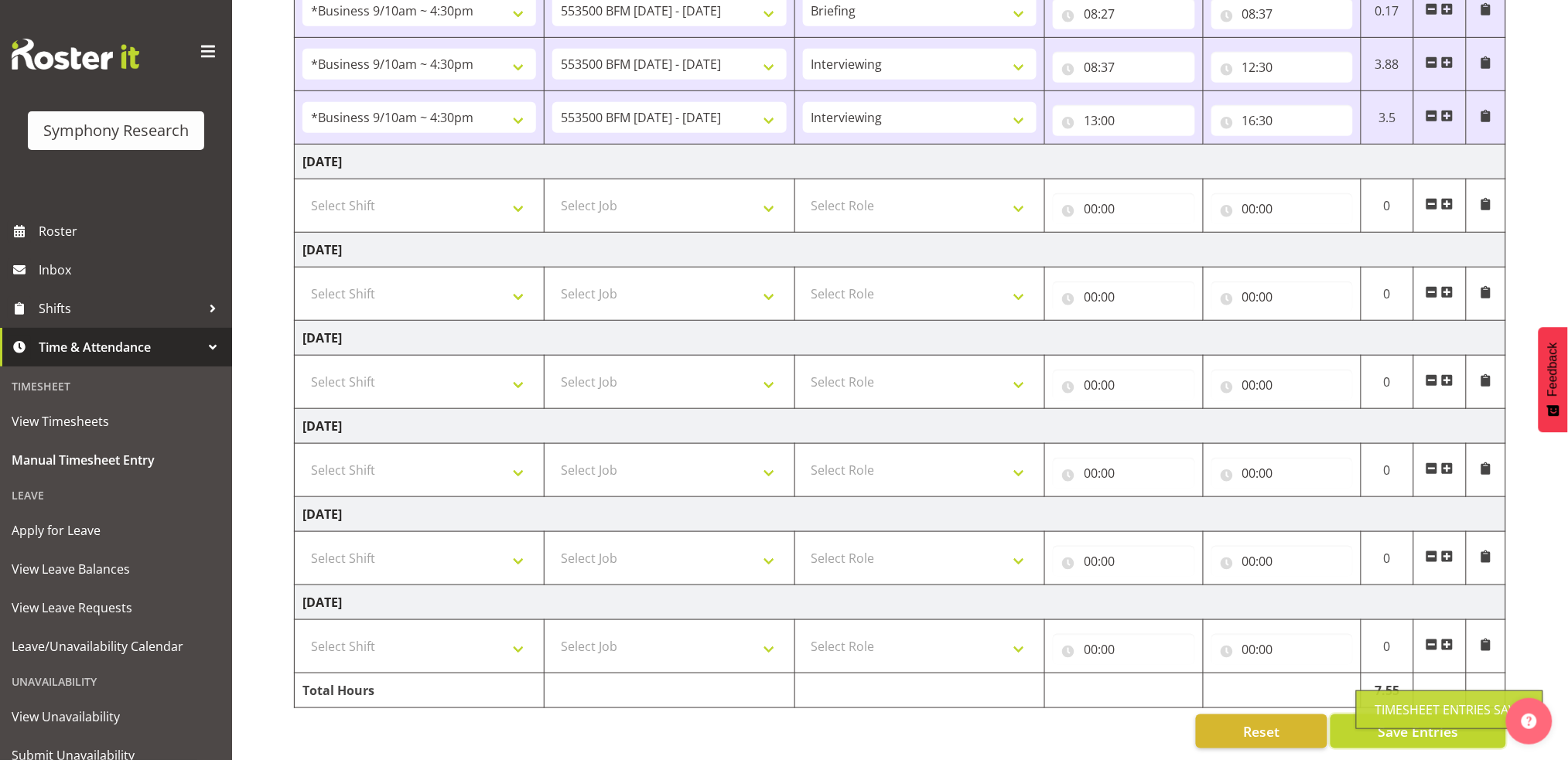
scroll to position [0, 0]
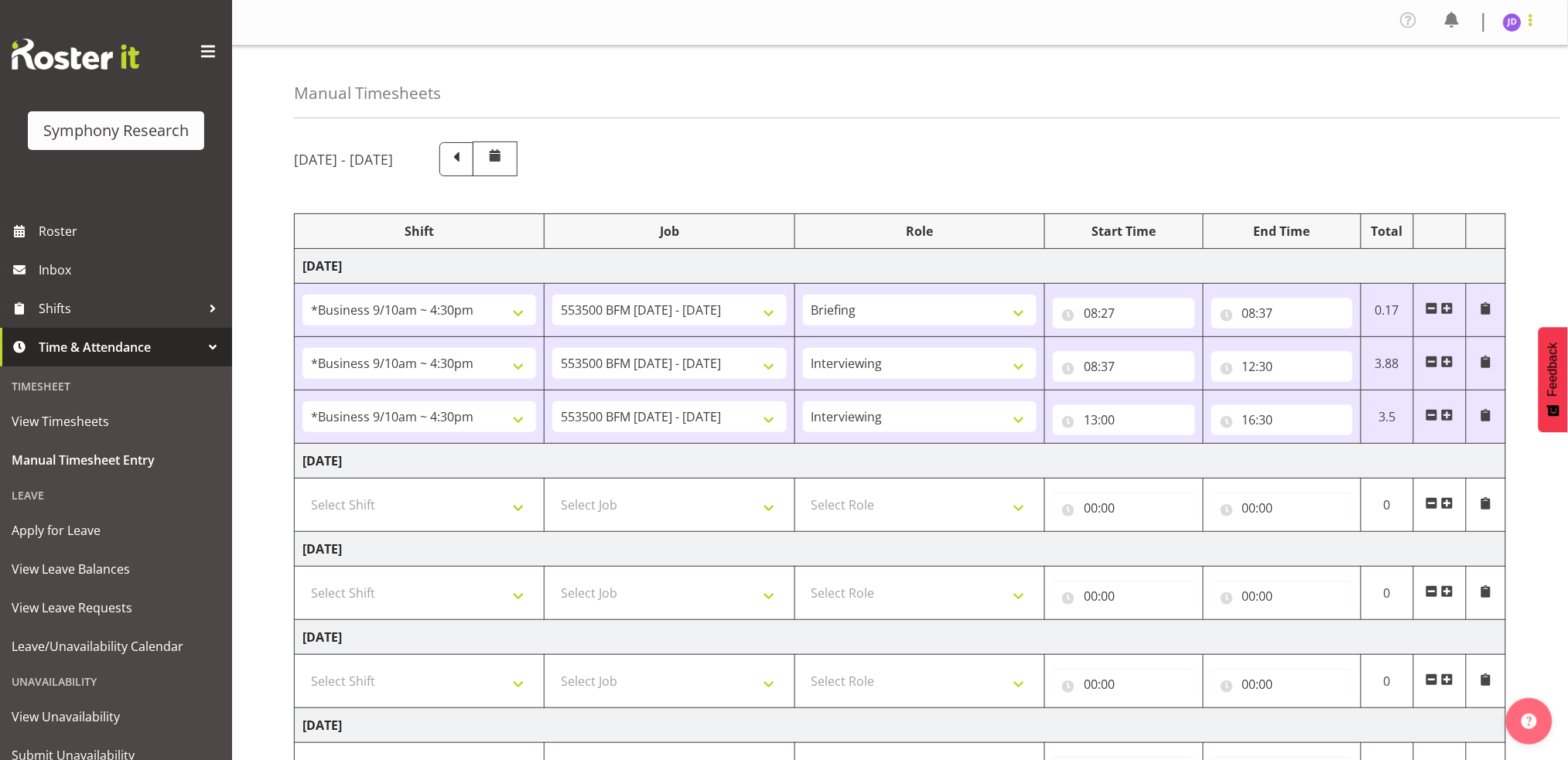
click at [1531, 24] on span at bounding box center [1530, 19] width 18 height 18
click at [1451, 89] on link "Log Out" at bounding box center [1465, 84] width 149 height 28
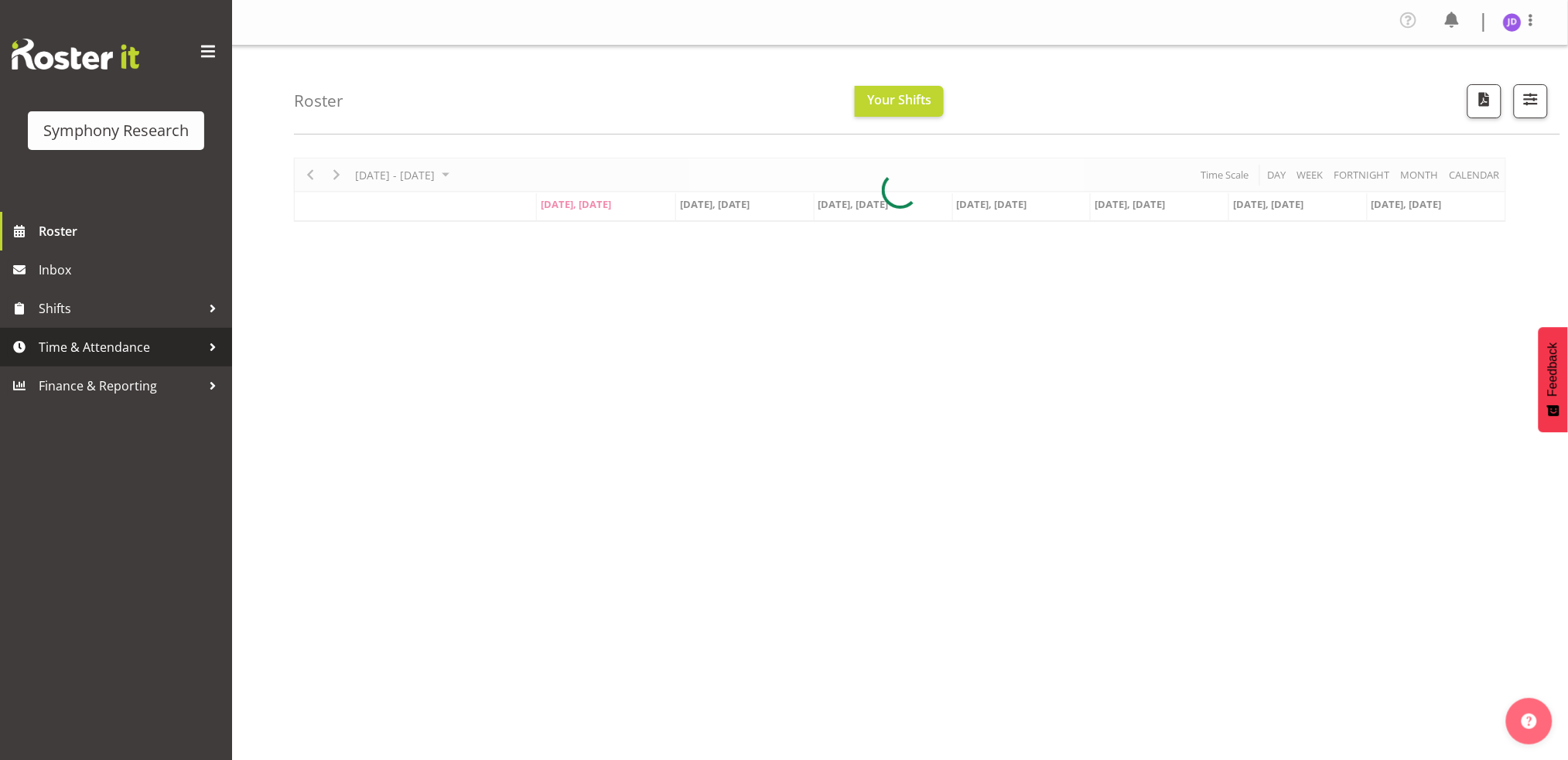
click at [103, 346] on span "Time & Attendance" at bounding box center [119, 347] width 162 height 23
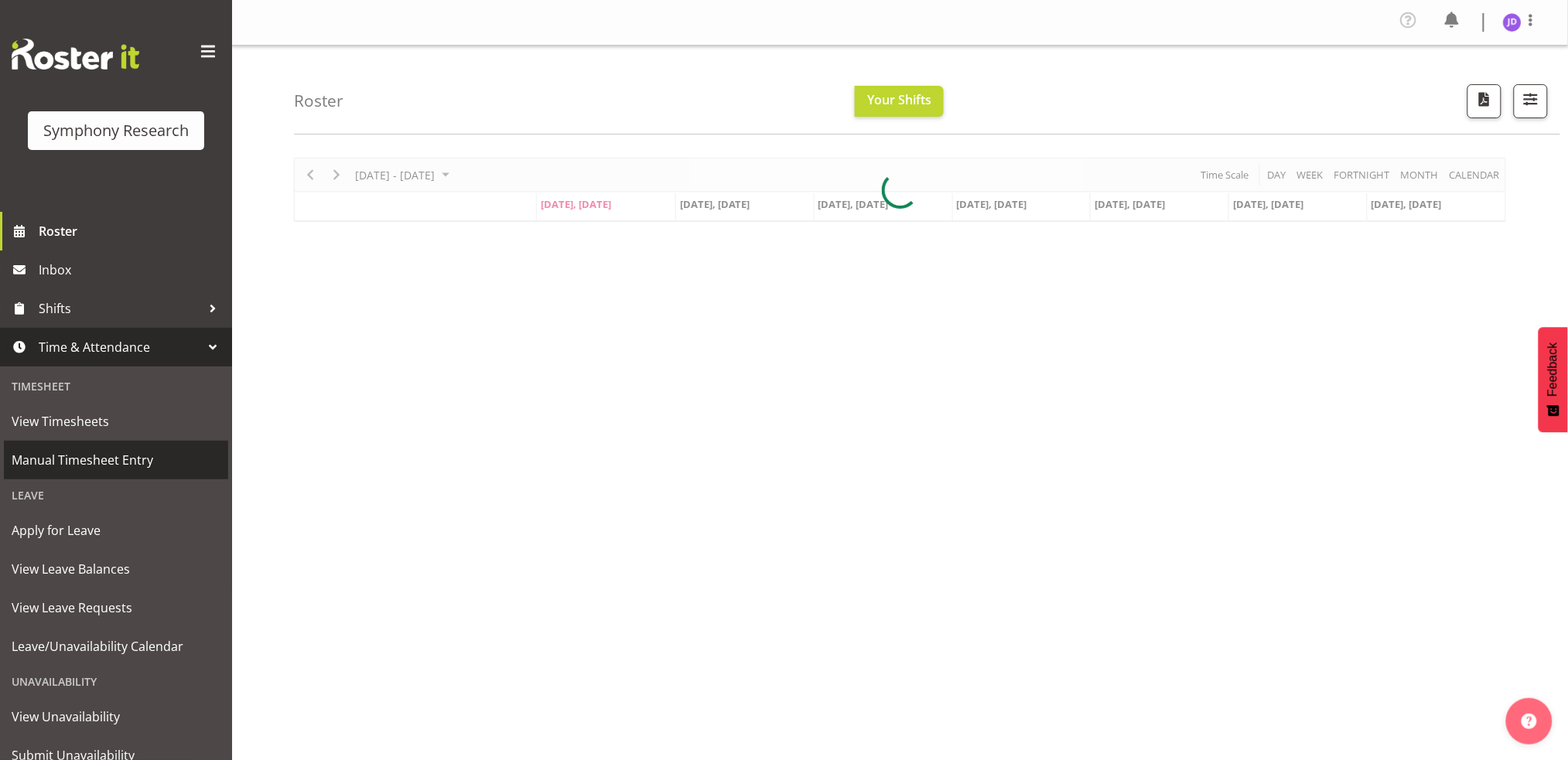
click at [97, 455] on span "Manual Timesheet Entry" at bounding box center [116, 460] width 209 height 23
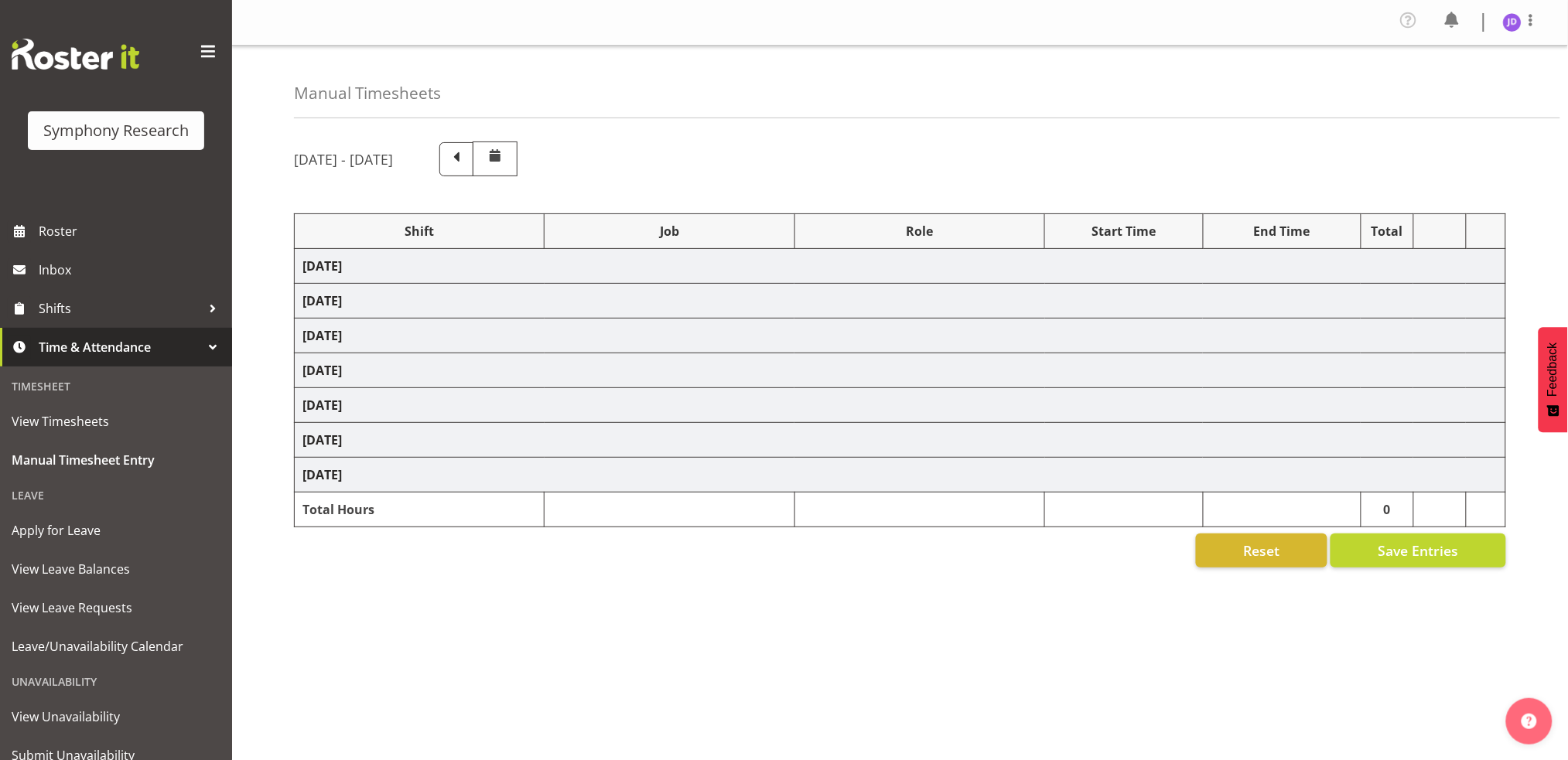
select select "26078"
select select "10242"
select select "26078"
select select "10242"
select select "47"
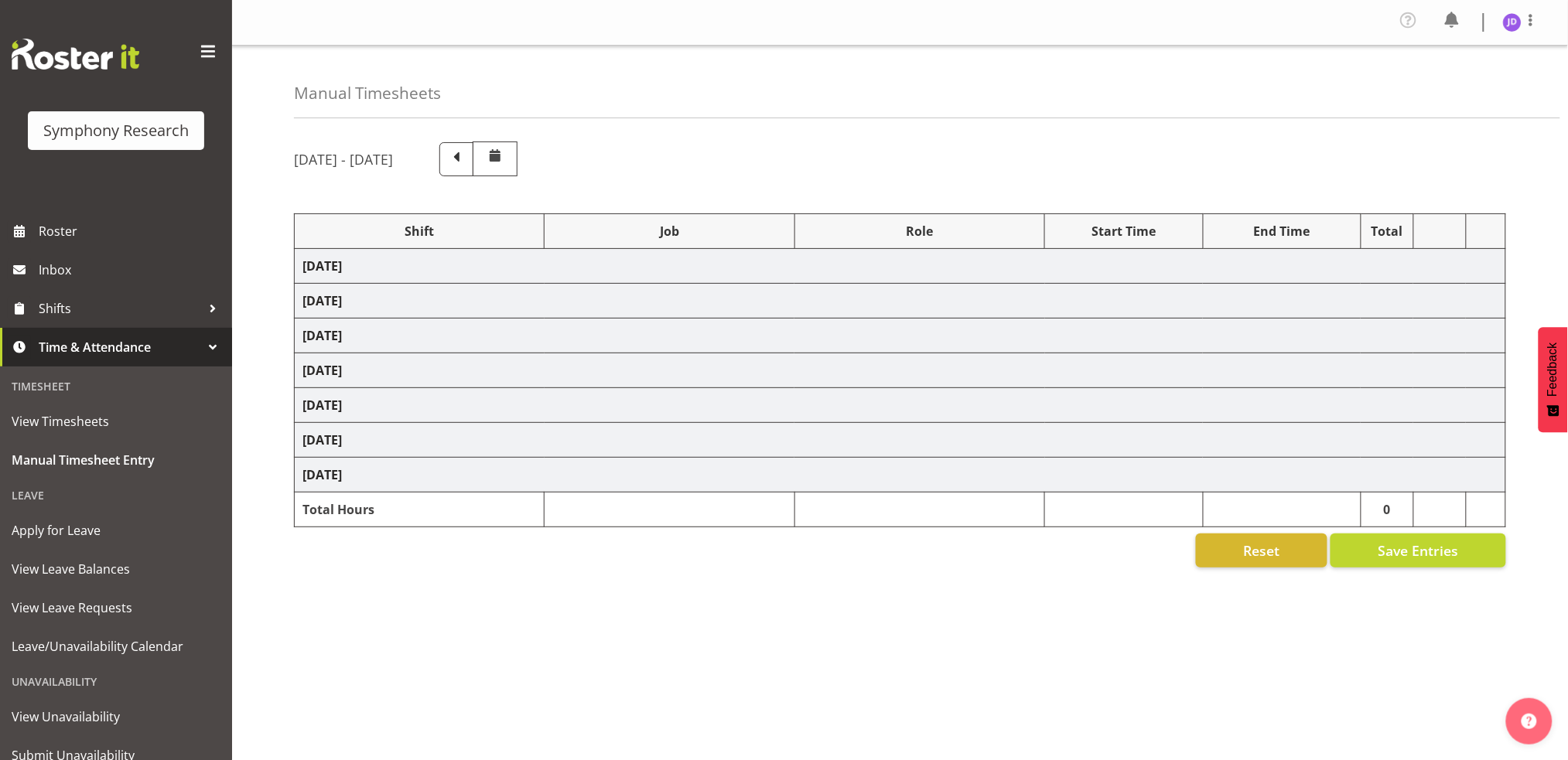
select select "26078"
select select "10242"
select select "47"
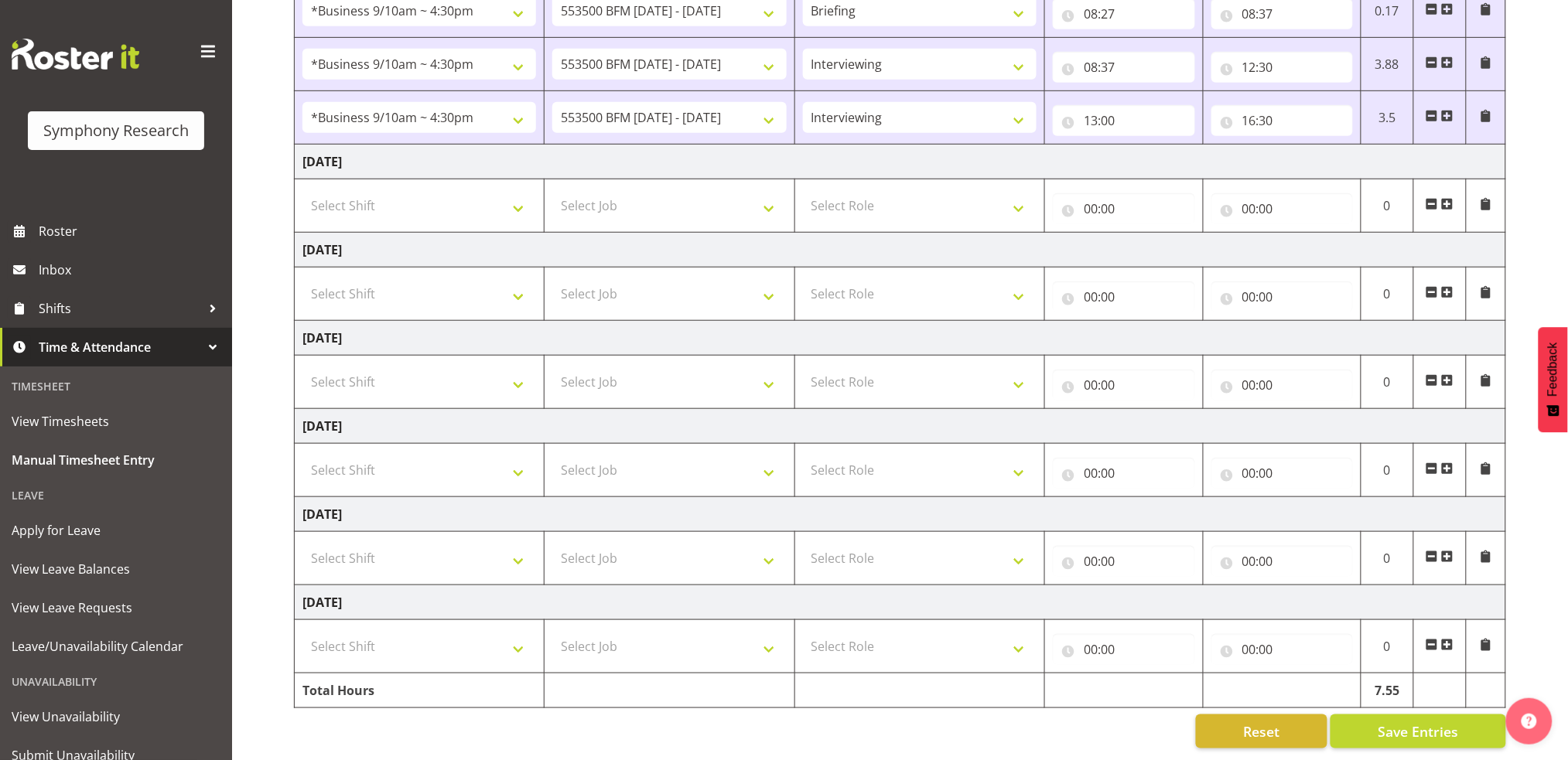
scroll to position [315, 0]
click at [1451, 721] on span "Save Entries" at bounding box center [1418, 731] width 81 height 20
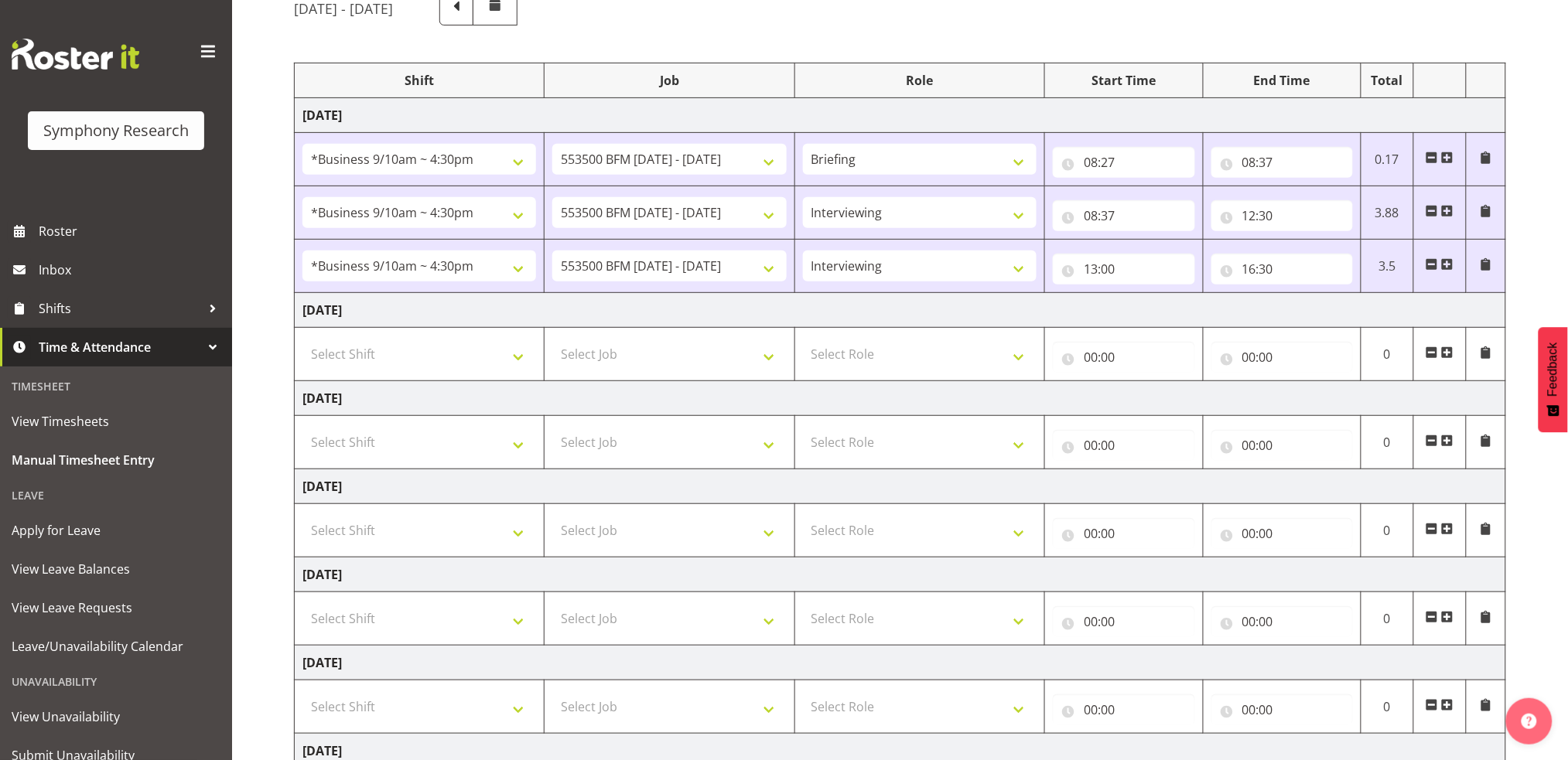
scroll to position [0, 0]
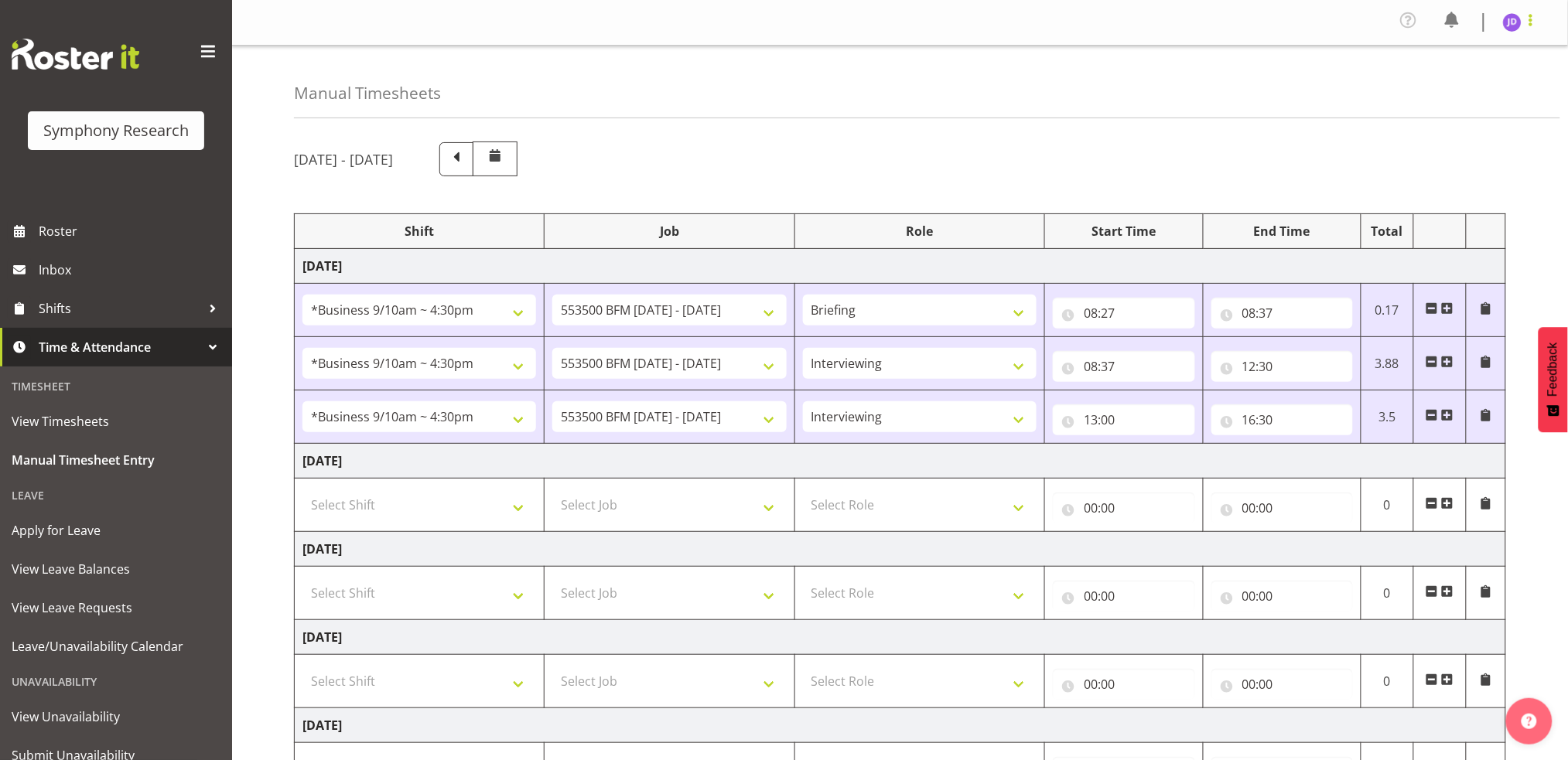
click at [1529, 25] on span at bounding box center [1530, 19] width 18 height 18
click at [1427, 85] on link "Log Out" at bounding box center [1465, 84] width 149 height 28
